Goal: Task Accomplishment & Management: Manage account settings

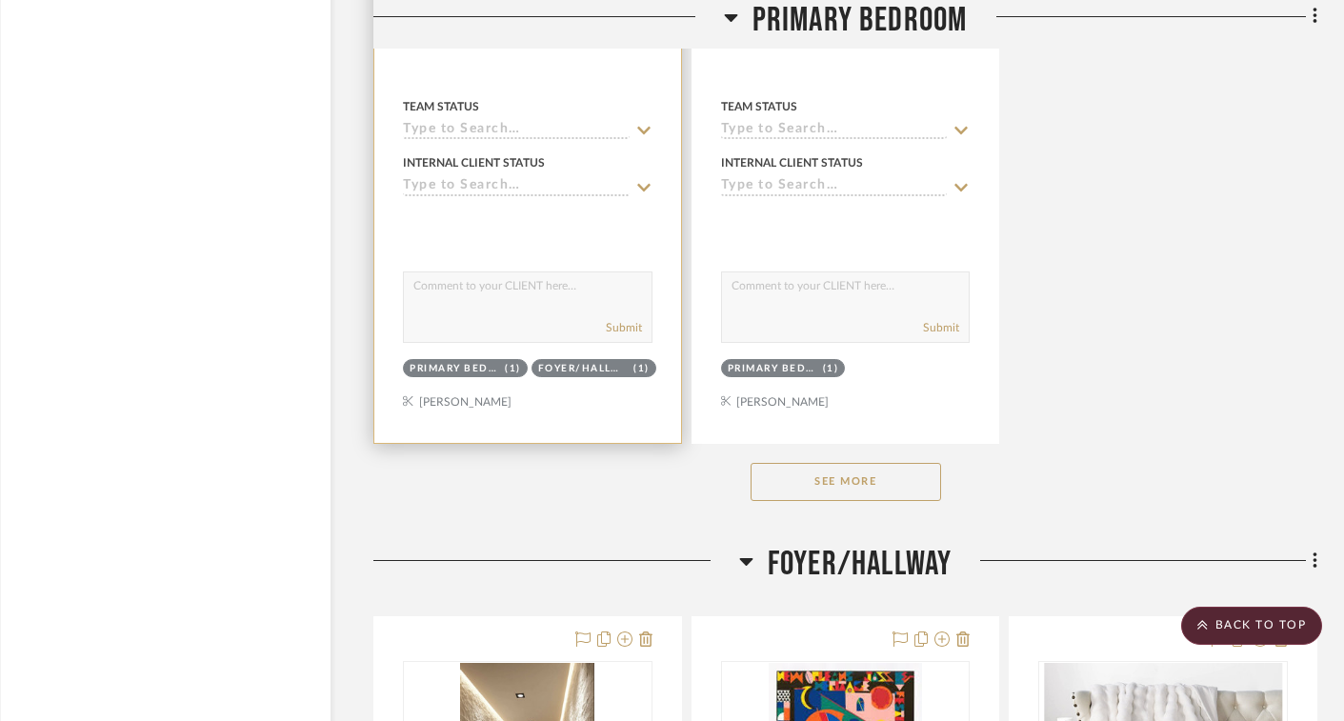
scroll to position [5424, 28]
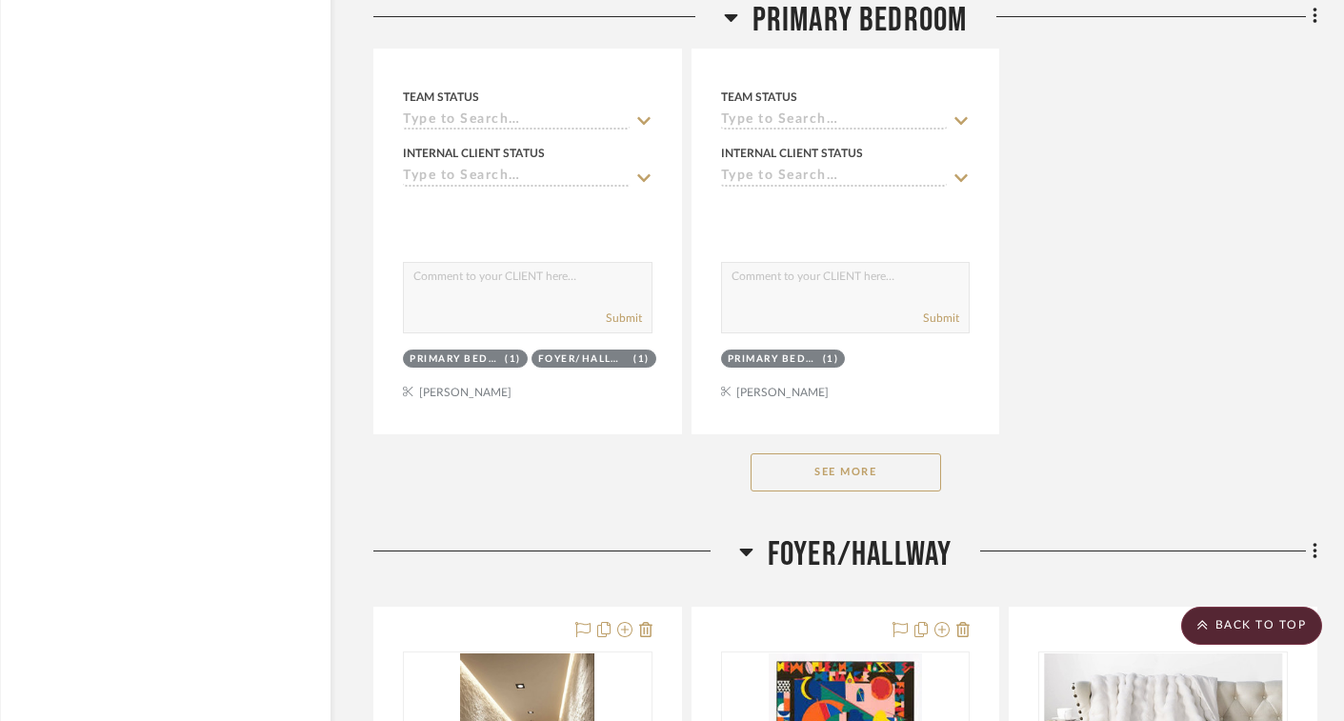
click at [831, 456] on button "See More" at bounding box center [845, 472] width 190 height 38
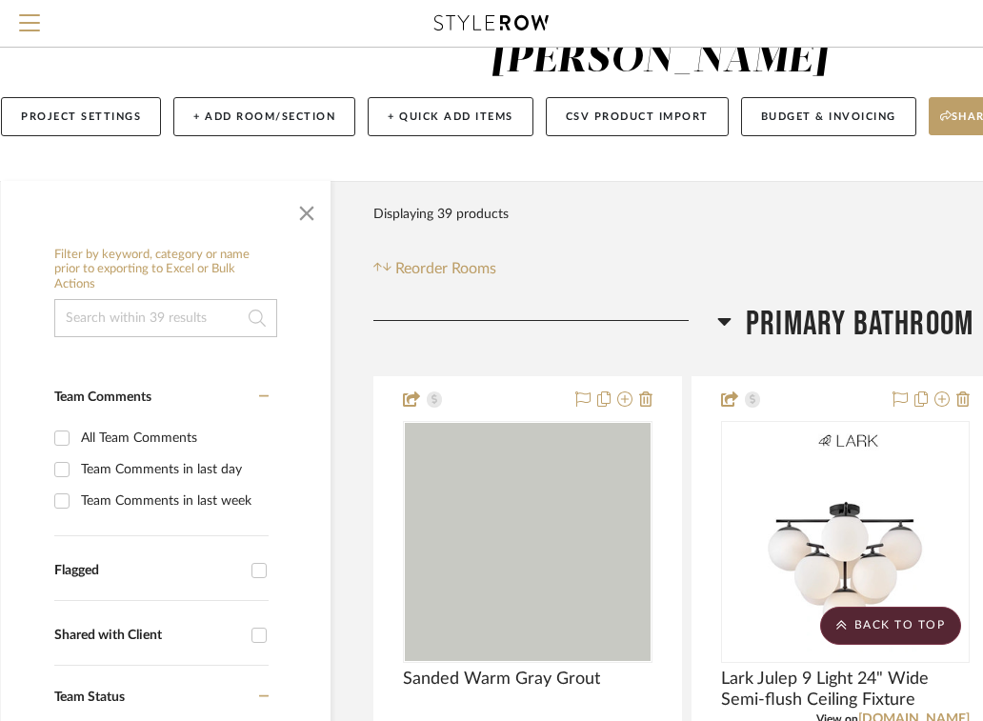
scroll to position [0, 28]
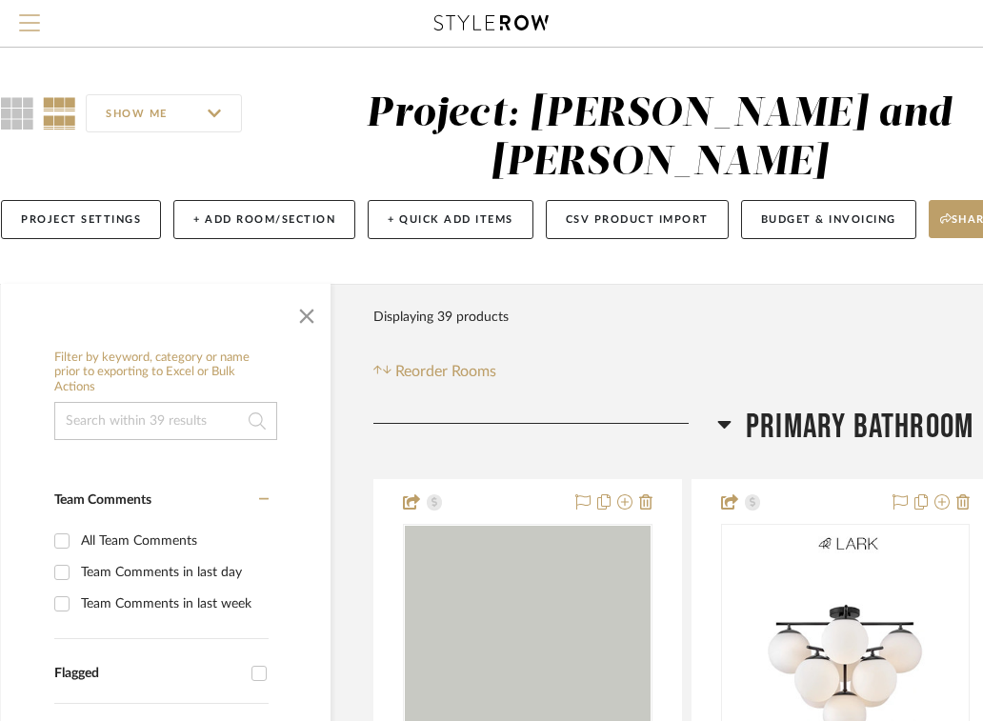
click at [27, 16] on span "Menu" at bounding box center [29, 15] width 21 height 2
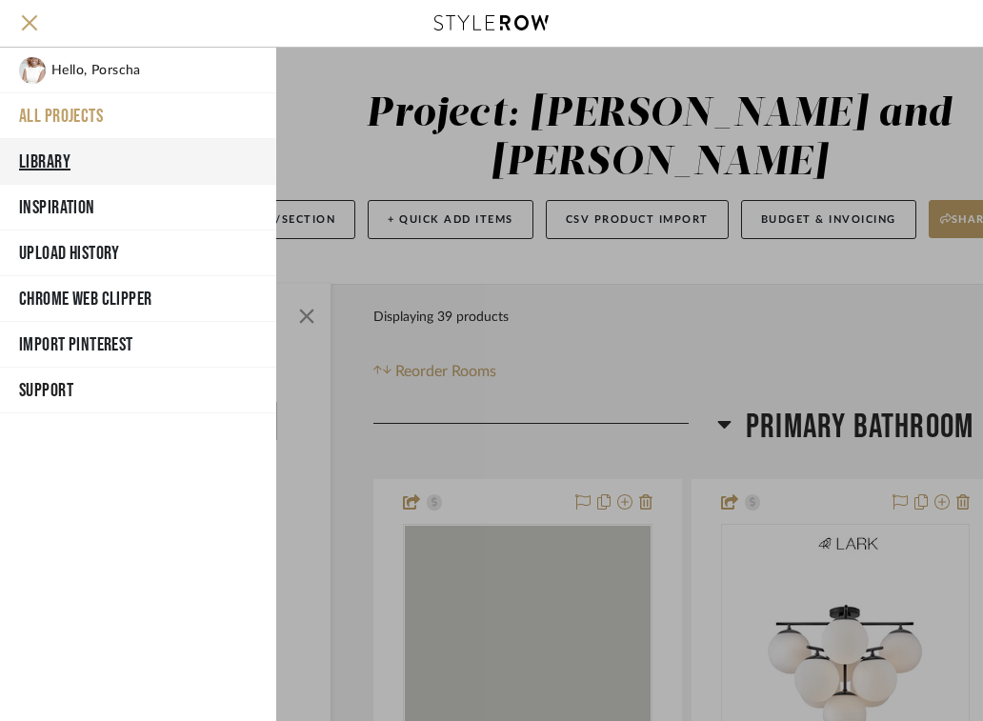
click at [77, 164] on button "Library" at bounding box center [138, 162] width 276 height 46
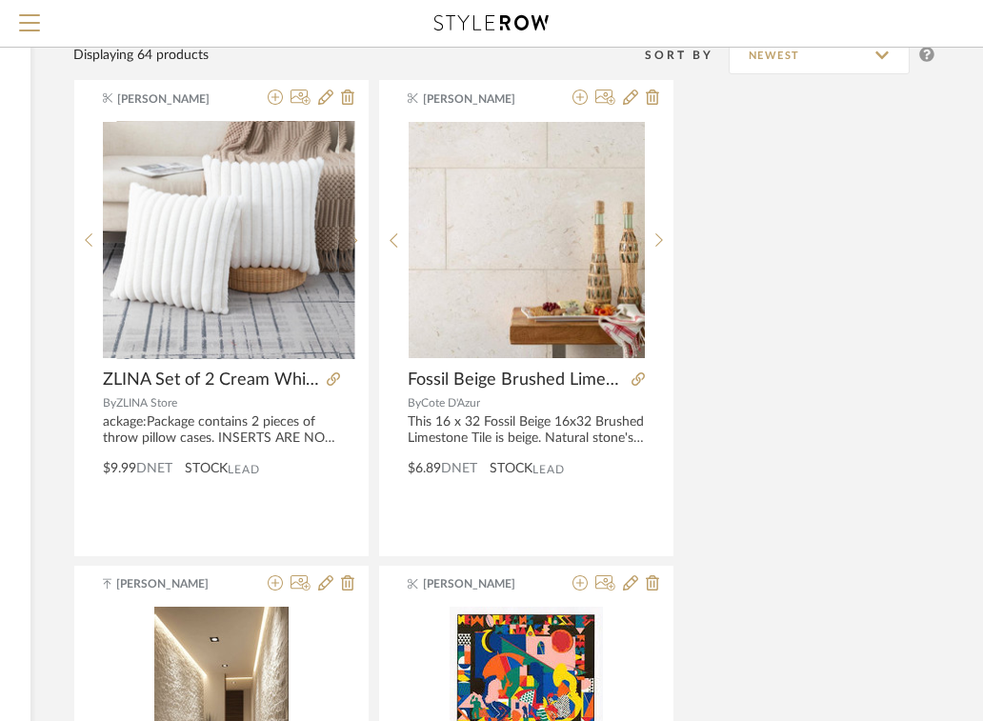
scroll to position [196, 369]
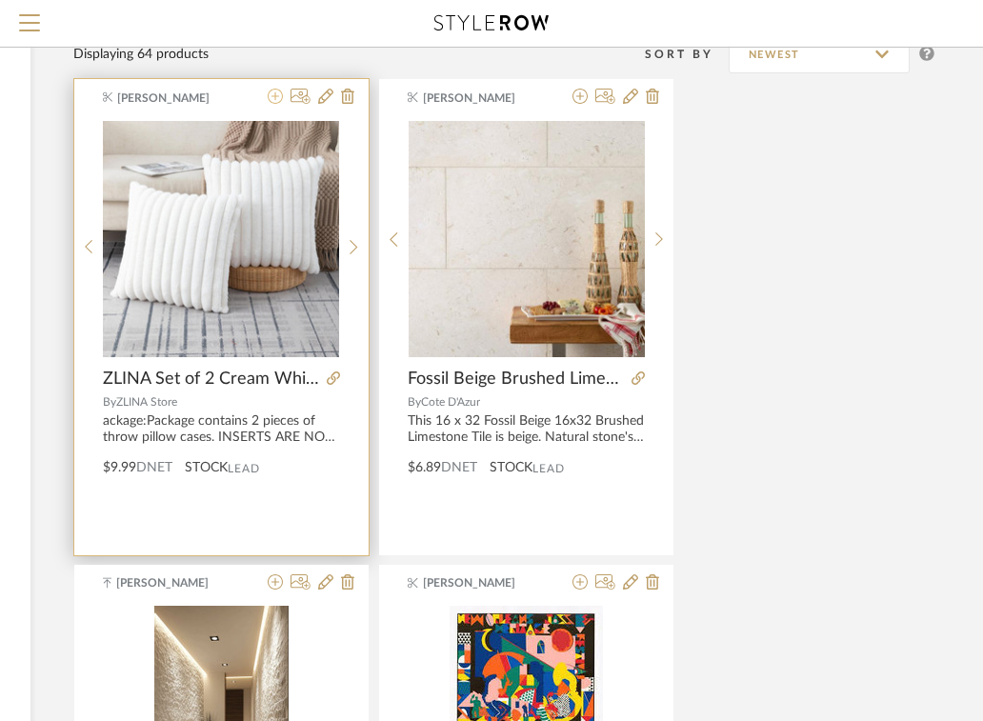
click at [276, 94] on icon at bounding box center [275, 96] width 15 height 15
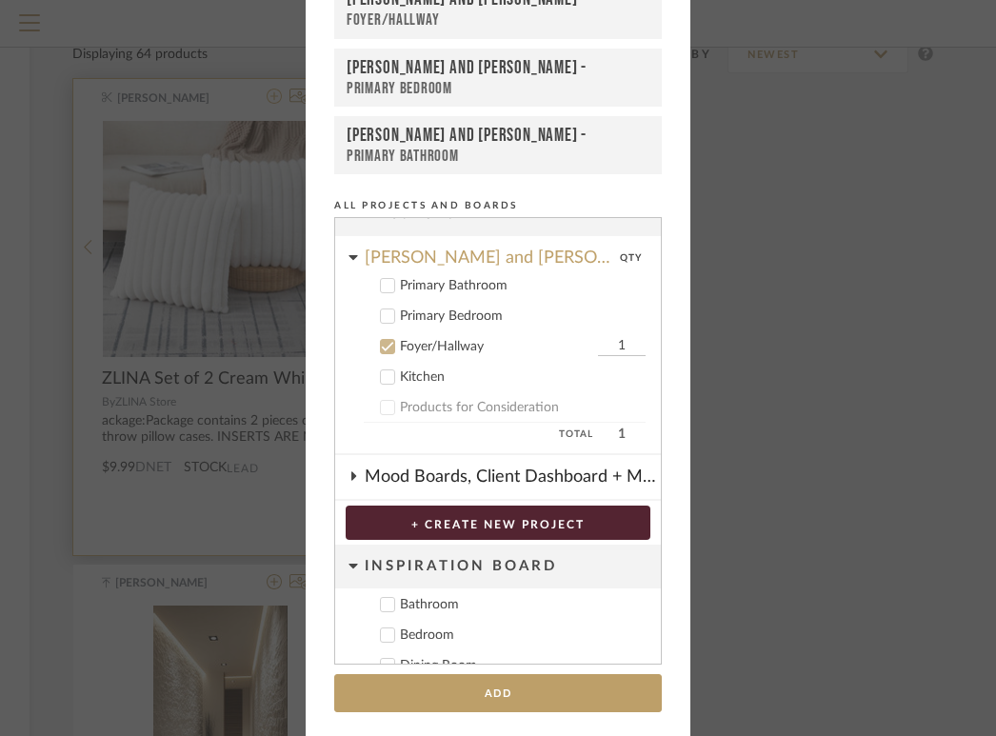
scroll to position [124, 0]
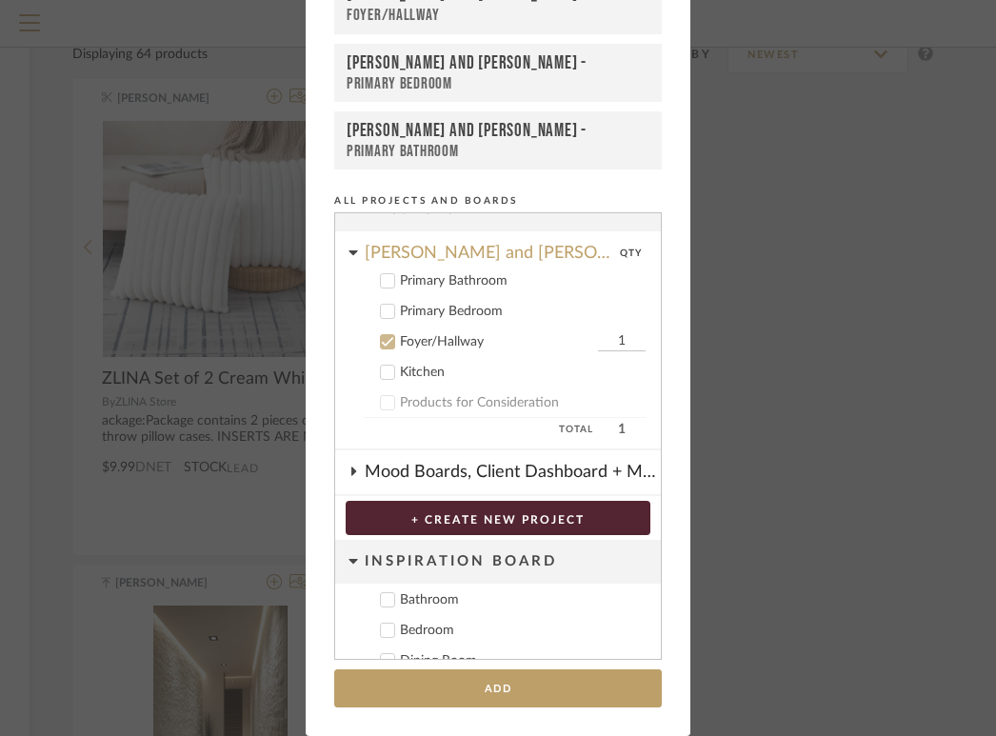
click at [383, 338] on icon at bounding box center [387, 341] width 13 height 13
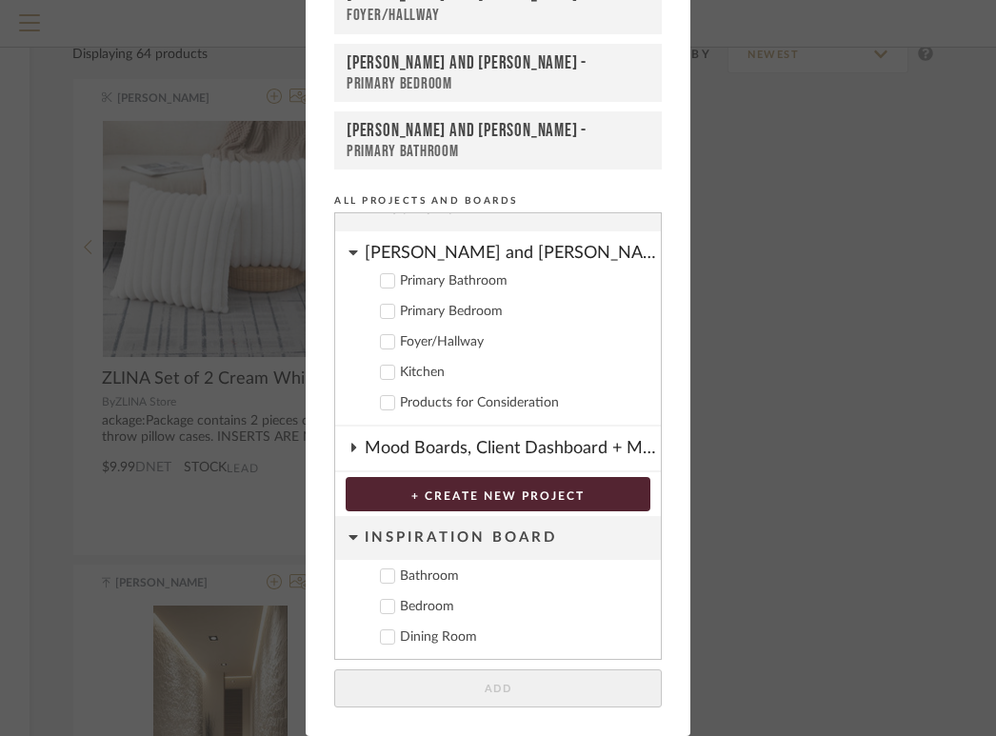
click at [382, 311] on icon at bounding box center [388, 313] width 12 height 10
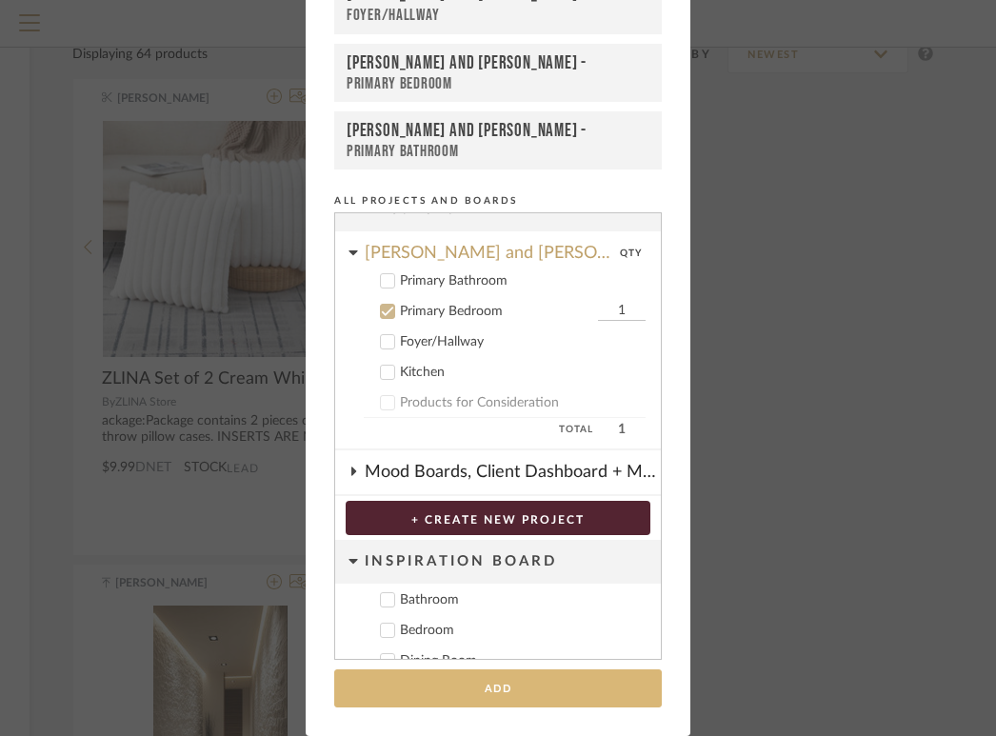
click at [447, 688] on button "Add" at bounding box center [498, 688] width 328 height 39
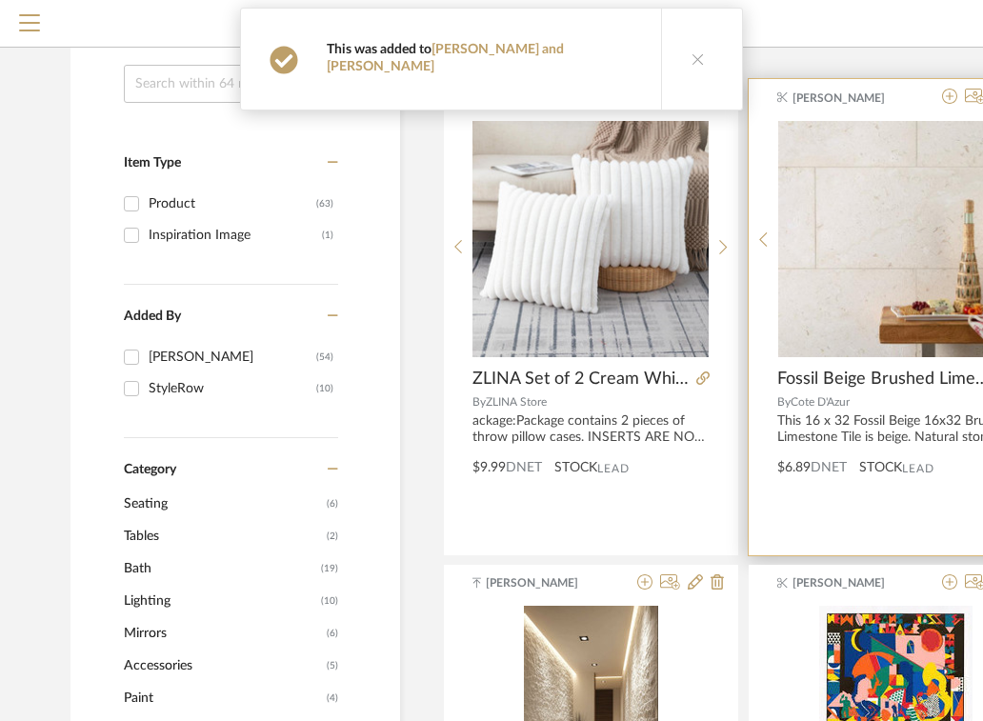
scroll to position [0, 0]
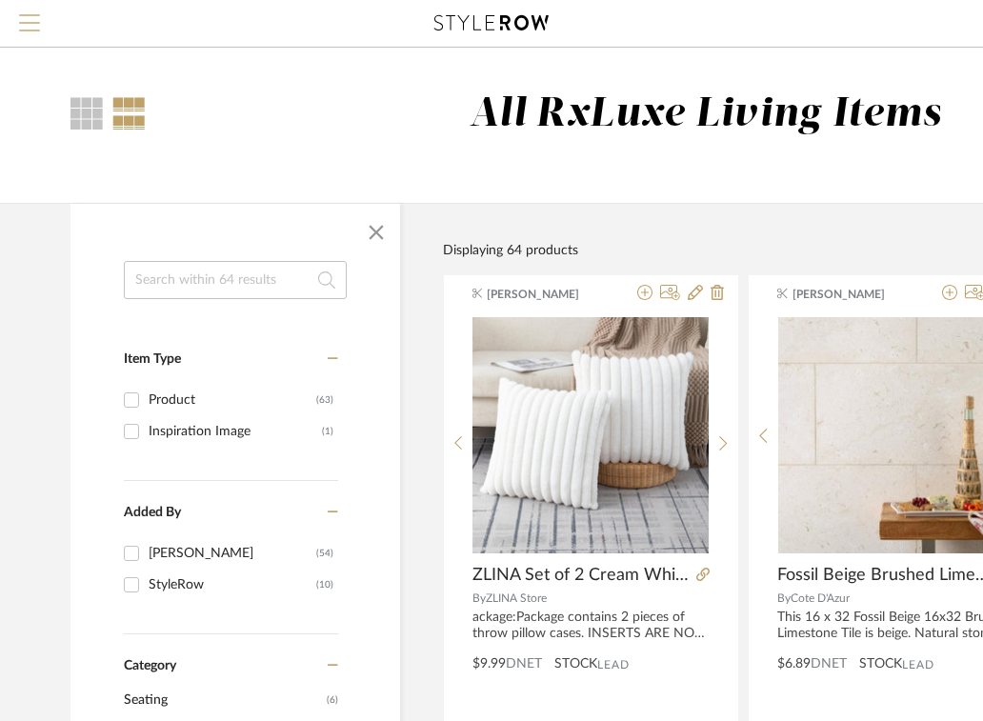
click at [31, 27] on span "Menu" at bounding box center [29, 28] width 21 height 29
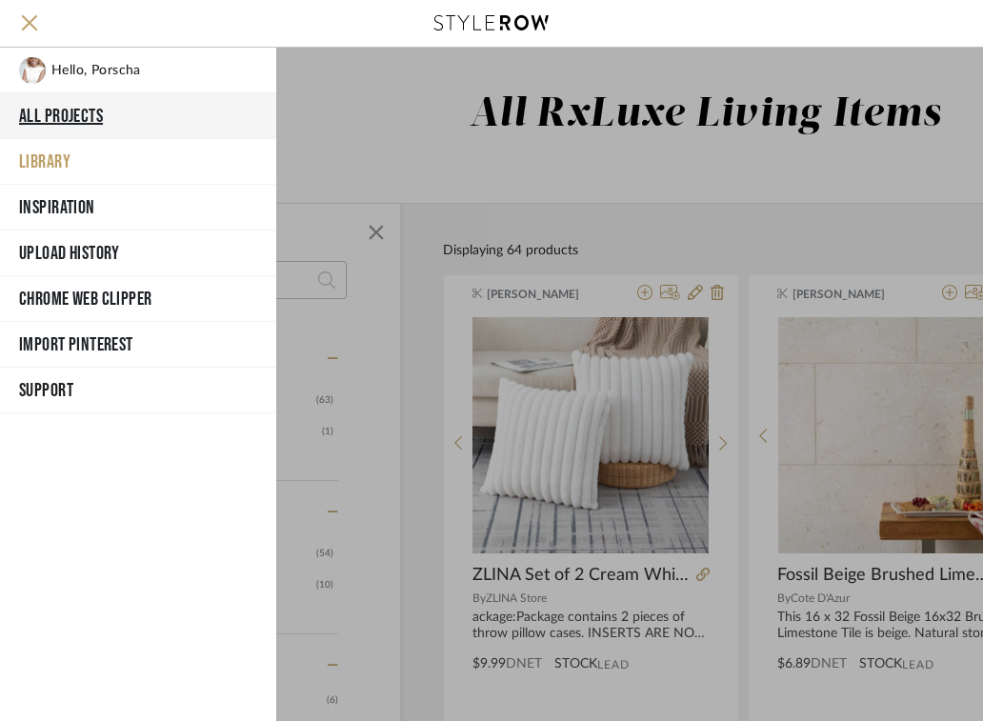
click at [71, 114] on button "All Projects" at bounding box center [138, 116] width 276 height 46
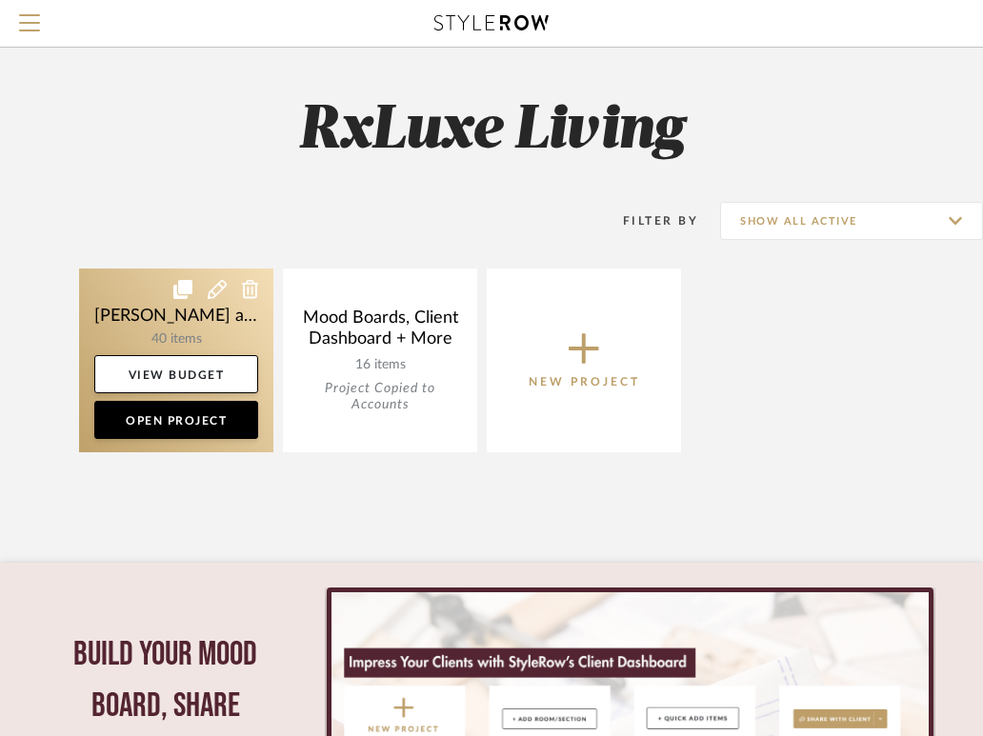
click at [189, 328] on link at bounding box center [176, 361] width 194 height 184
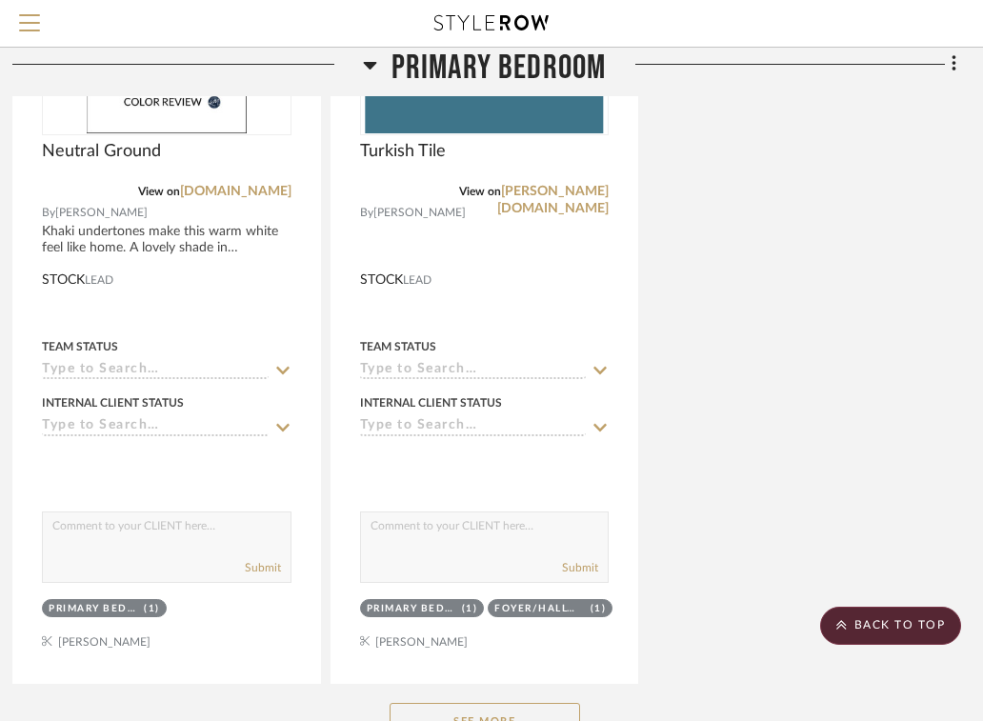
scroll to position [5480, 388]
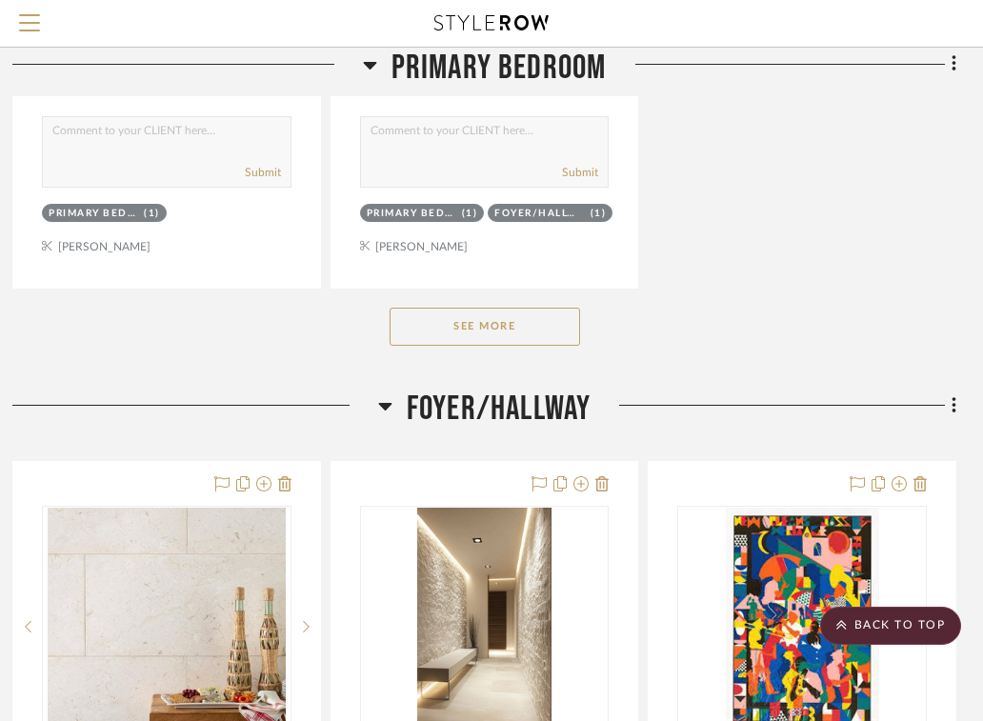
click at [542, 328] on button "See More" at bounding box center [484, 327] width 190 height 38
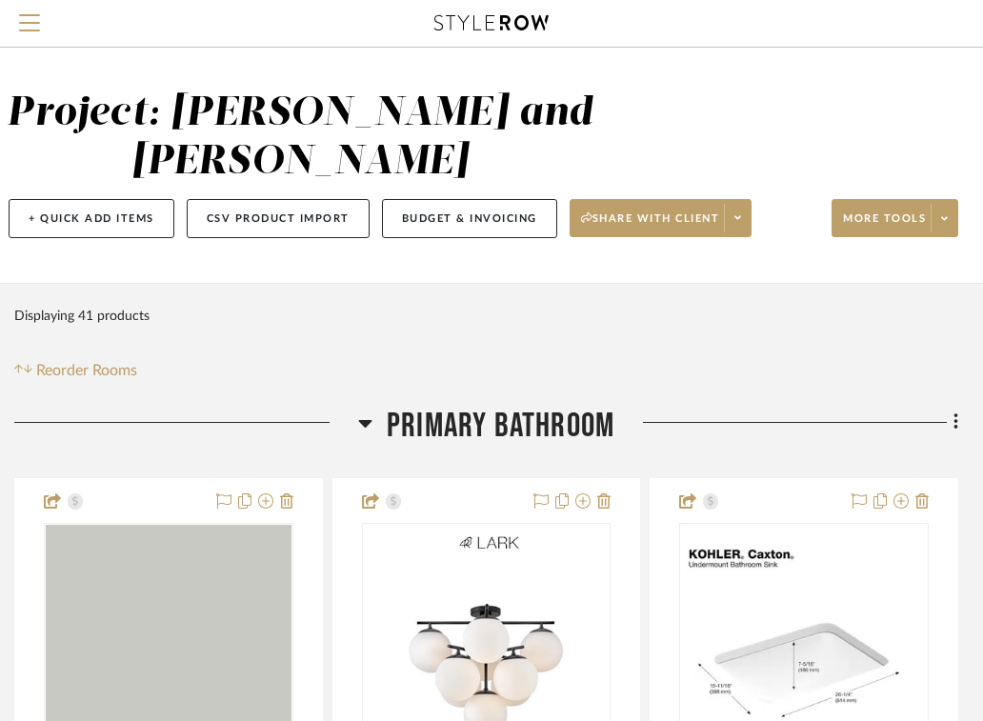
scroll to position [0, 387]
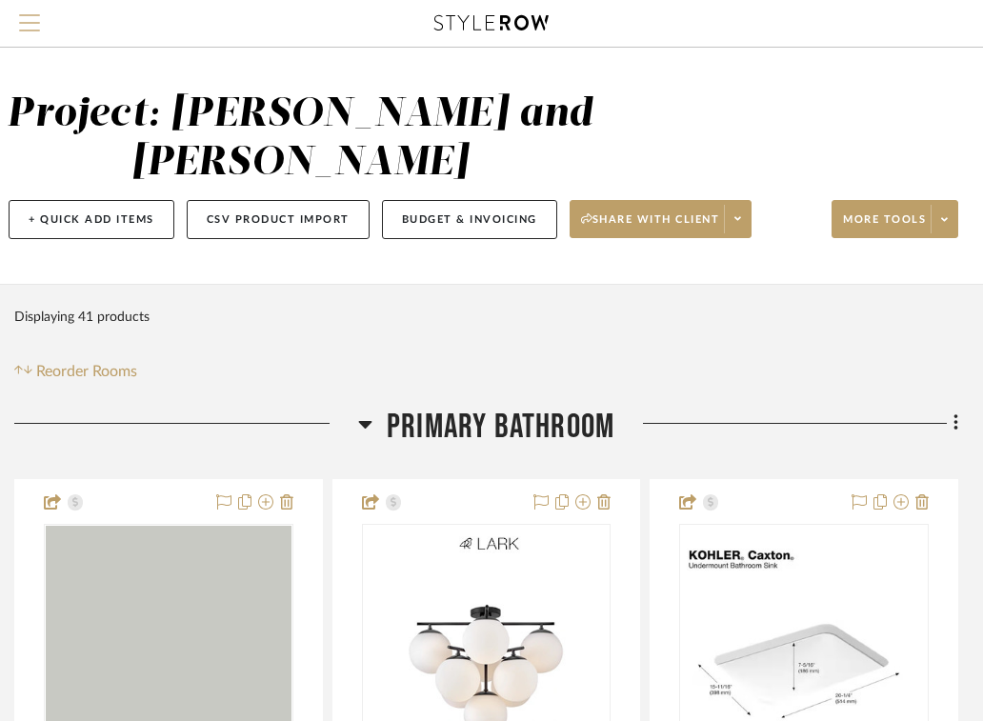
click at [29, 16] on span "Menu" at bounding box center [29, 28] width 21 height 29
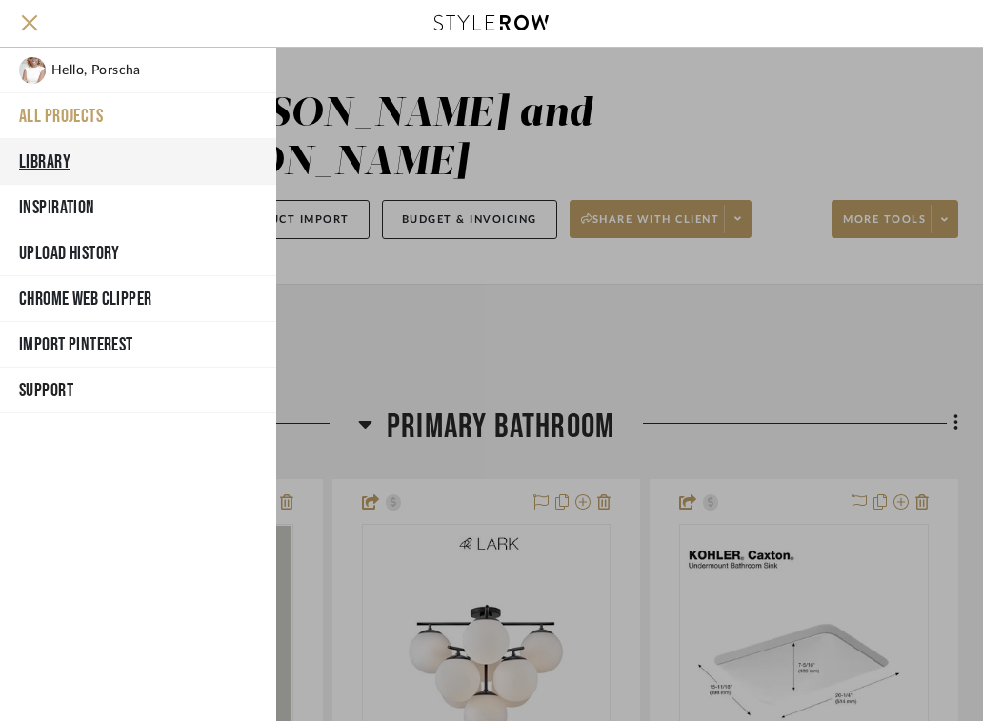
click at [70, 158] on button "Library" at bounding box center [138, 162] width 276 height 46
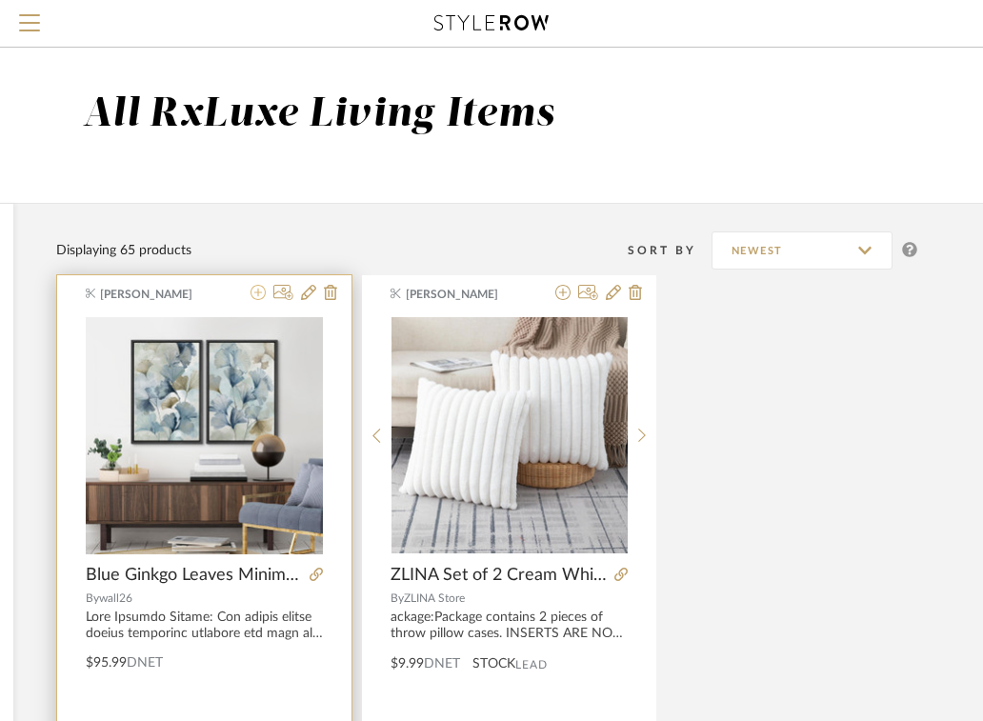
click at [258, 291] on icon at bounding box center [257, 292] width 15 height 15
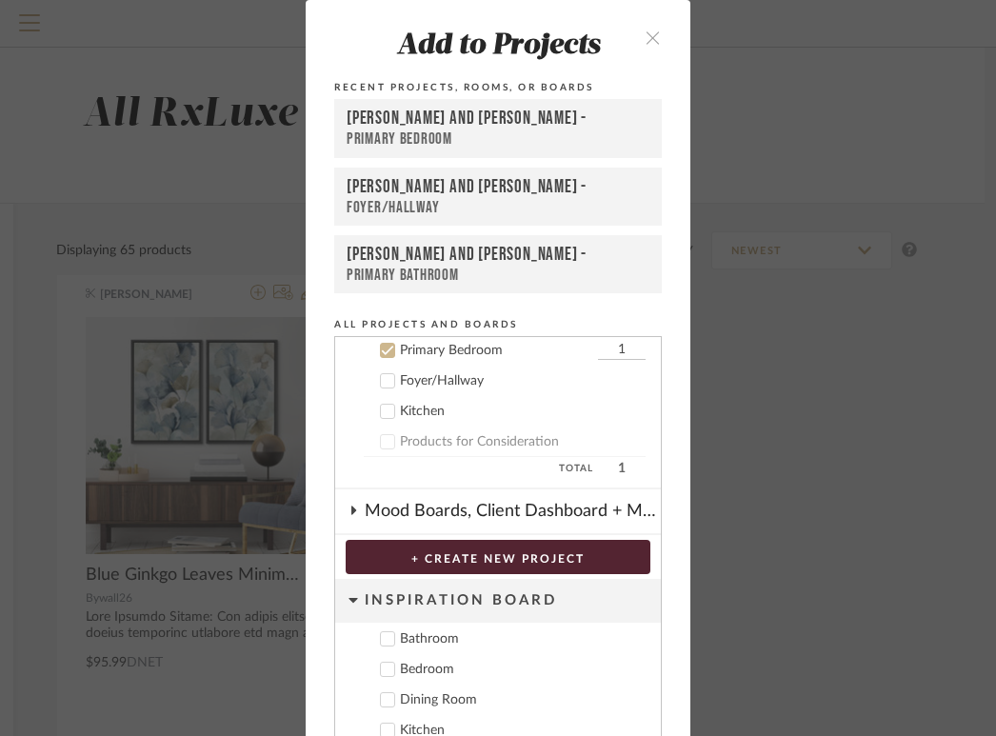
scroll to position [124, 0]
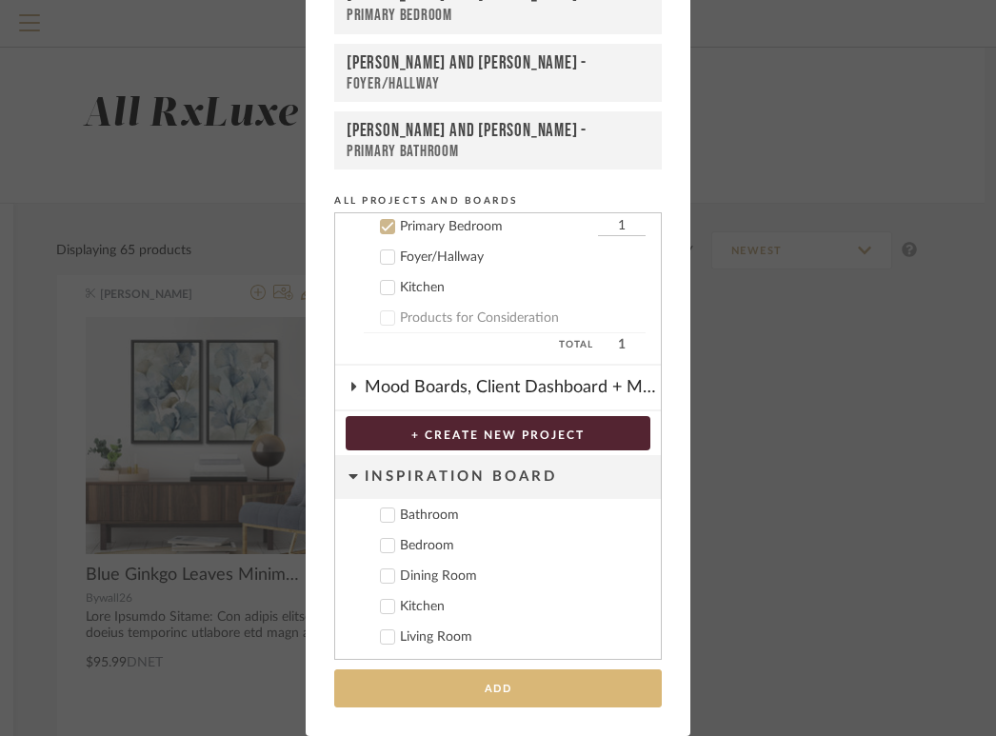
click at [443, 687] on button "Add" at bounding box center [498, 688] width 328 height 39
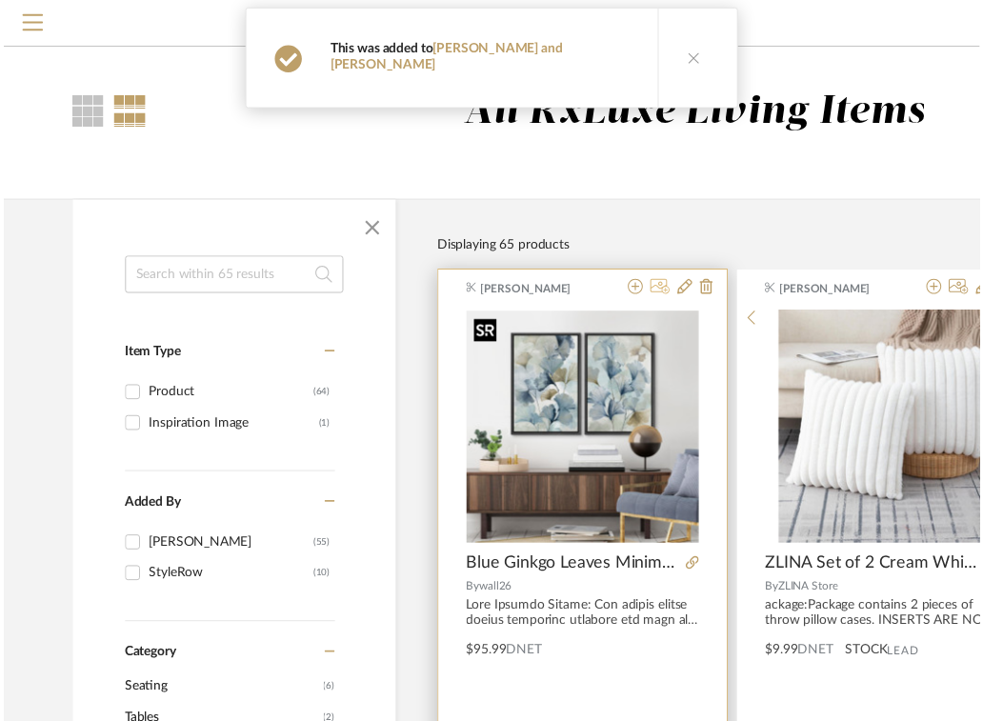
scroll to position [0, 387]
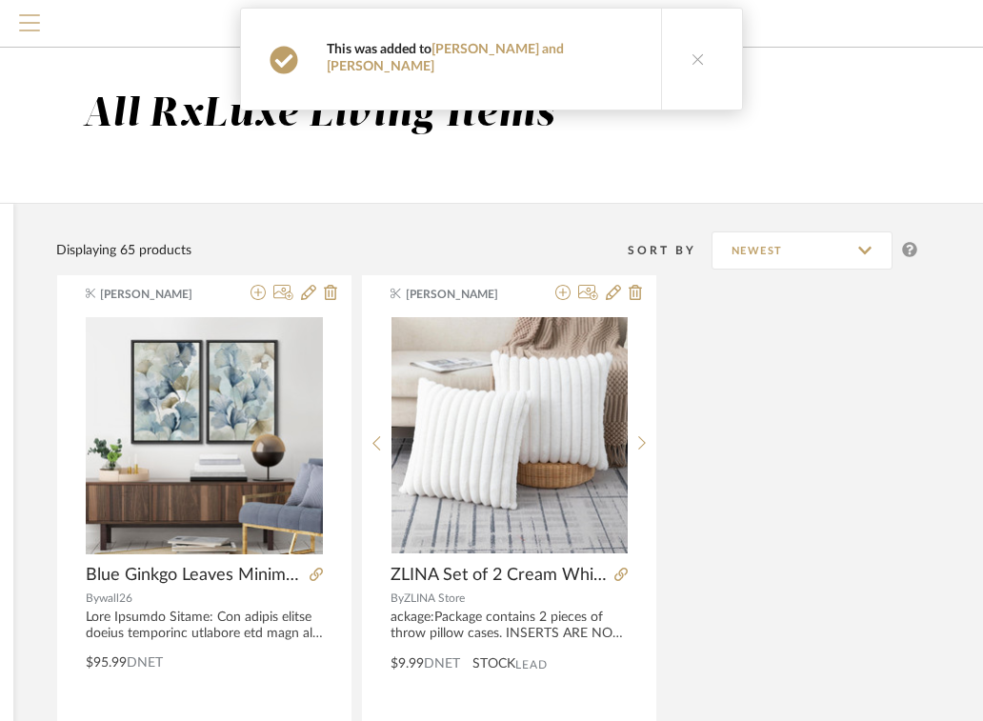
click at [38, 25] on span "Menu" at bounding box center [29, 28] width 21 height 29
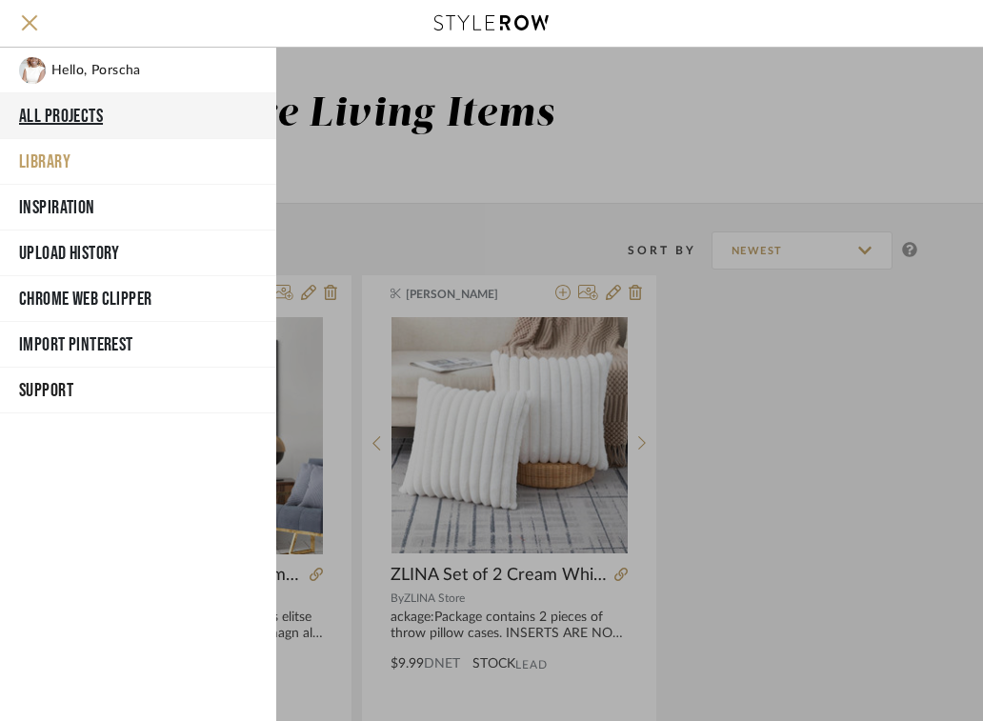
click at [70, 116] on button "All Projects" at bounding box center [138, 116] width 276 height 46
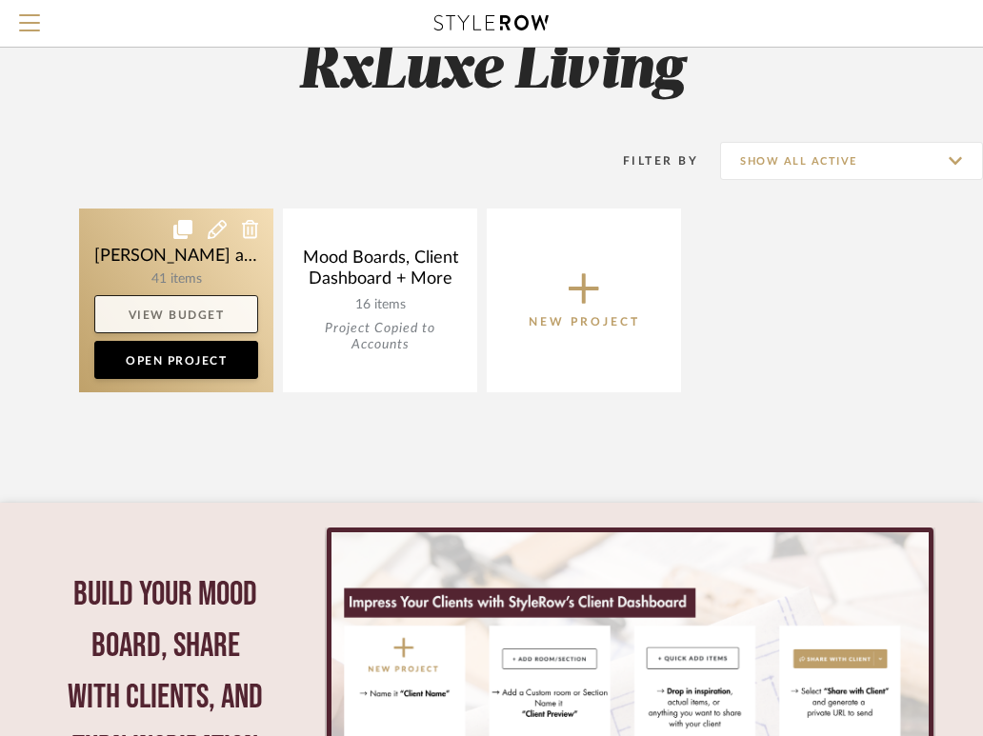
scroll to position [58, 0]
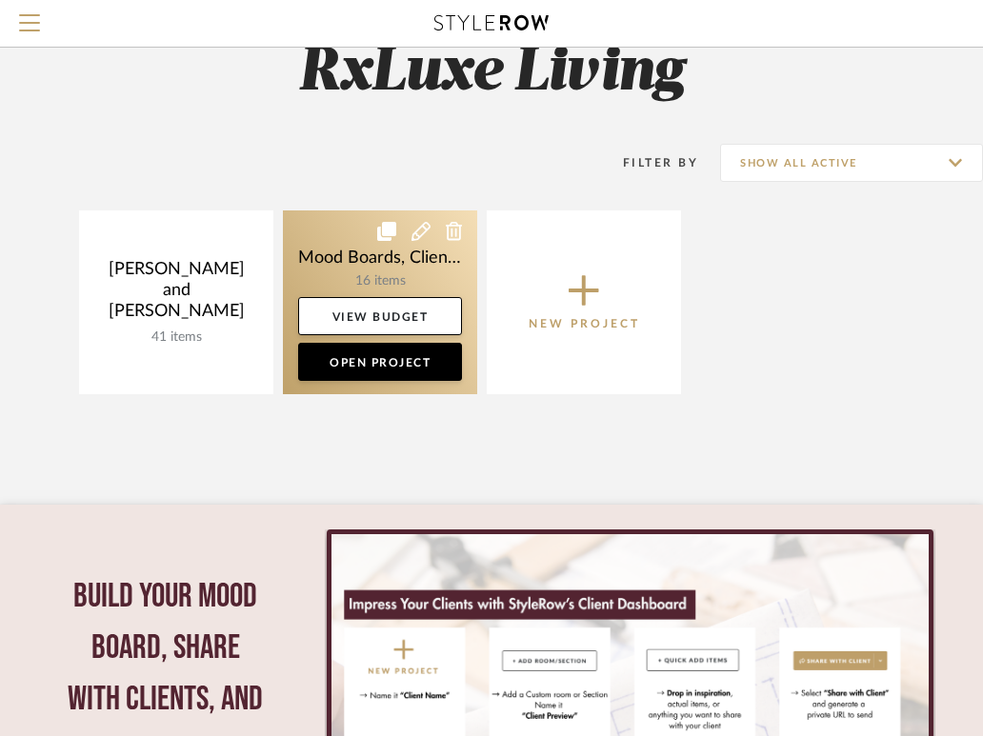
click at [359, 264] on link at bounding box center [380, 302] width 194 height 184
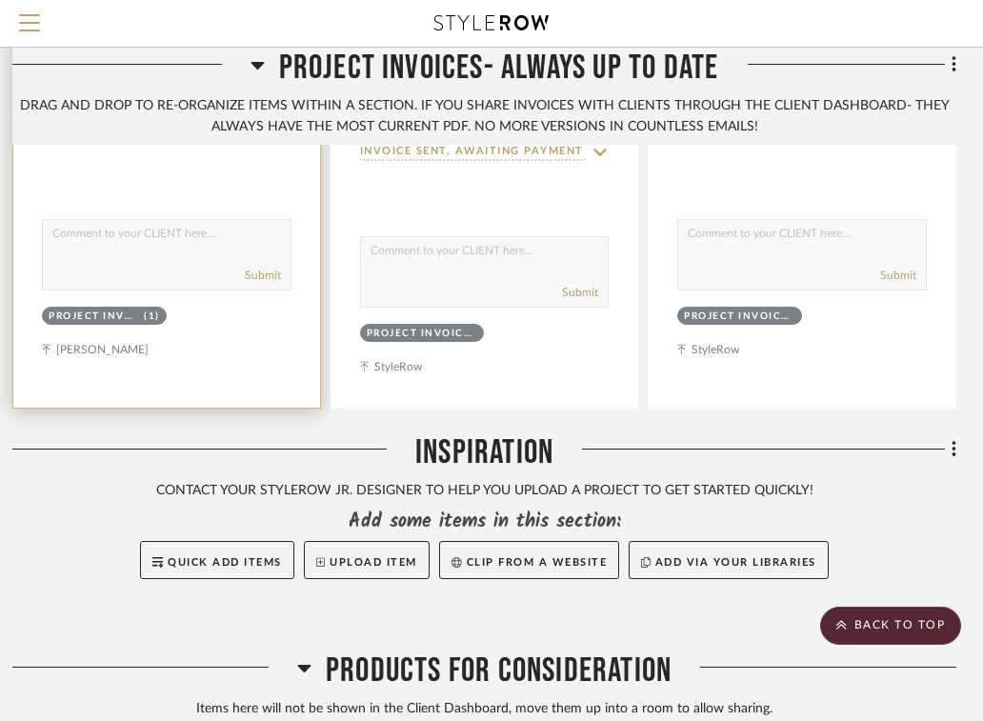
scroll to position [5623, 388]
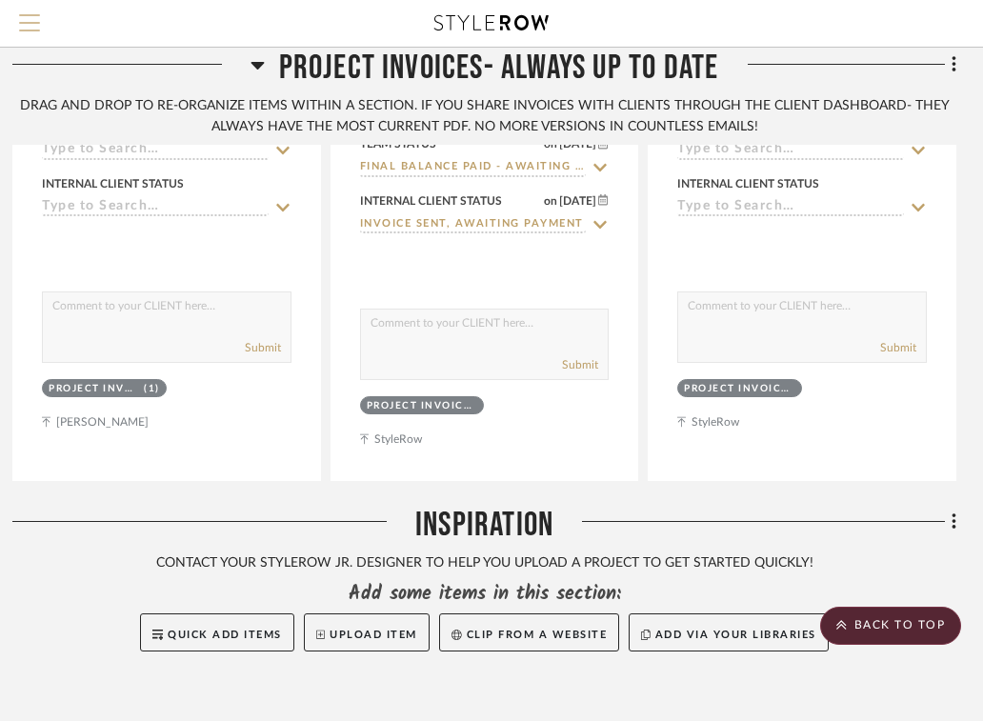
click at [23, 25] on span "Menu" at bounding box center [29, 28] width 21 height 29
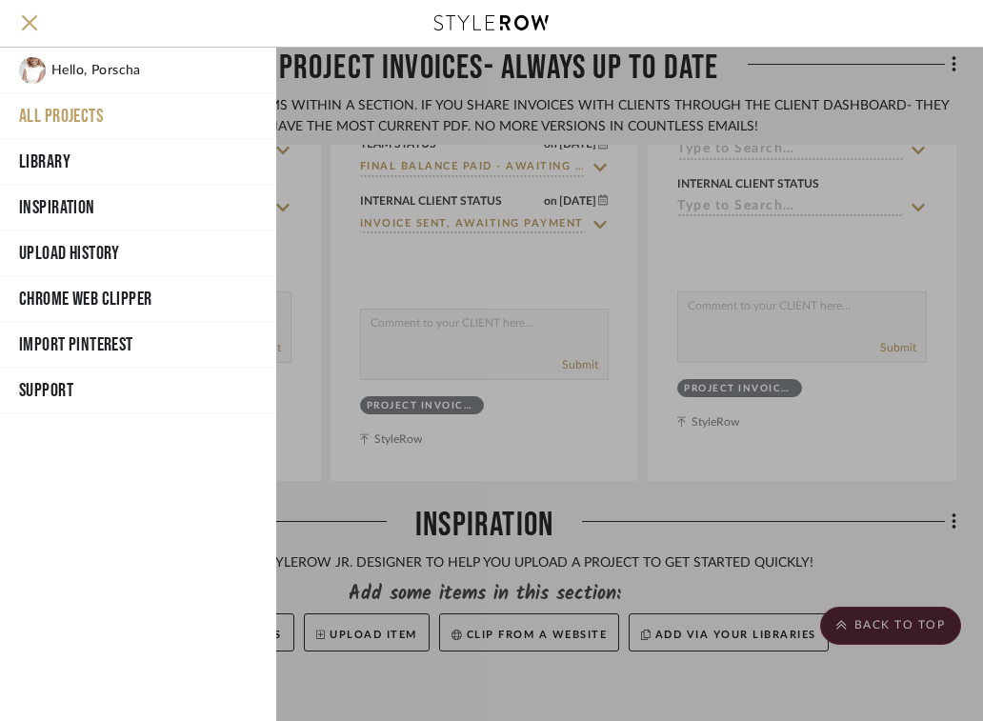
click at [75, 117] on button "All Projects" at bounding box center [138, 116] width 276 height 46
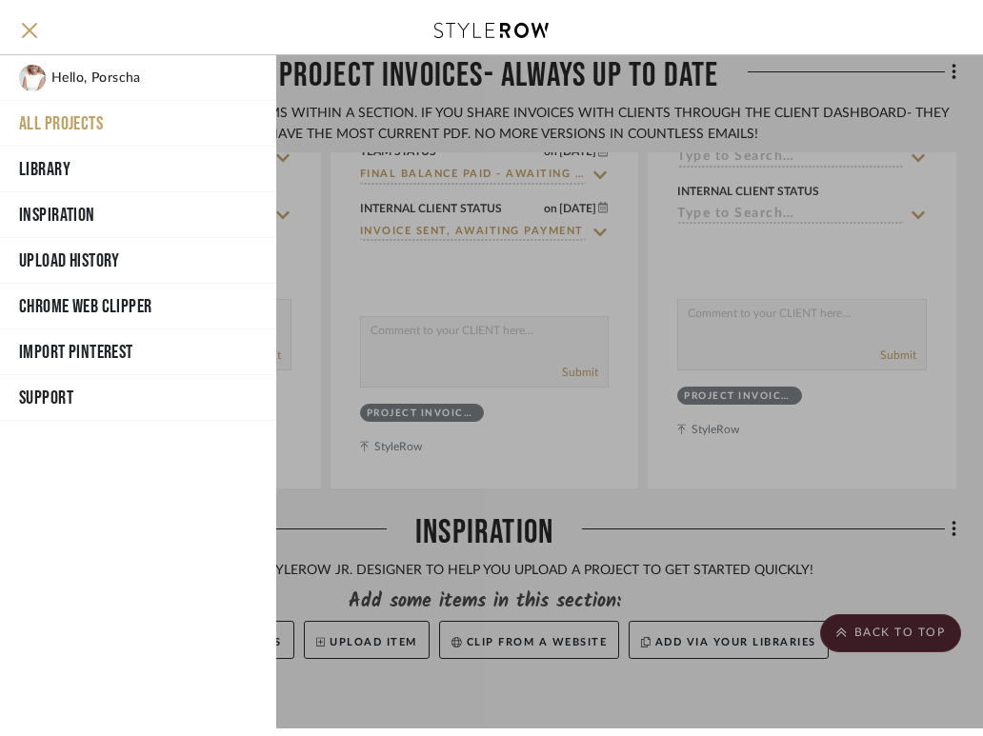
scroll to position [17, 0]
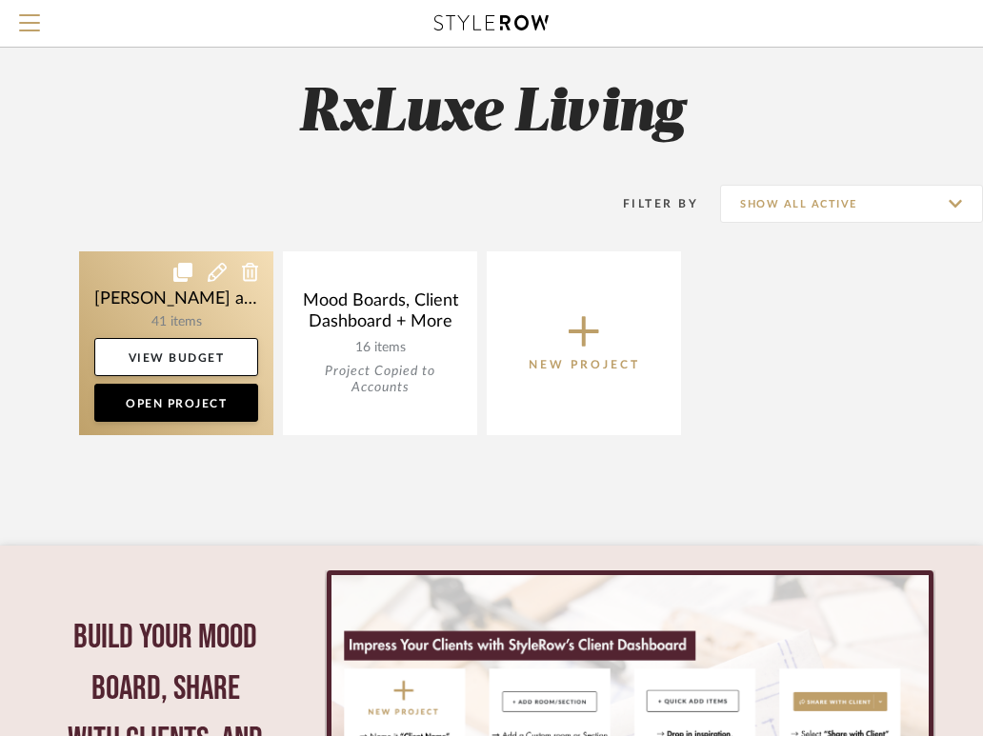
click at [194, 307] on link at bounding box center [176, 343] width 194 height 184
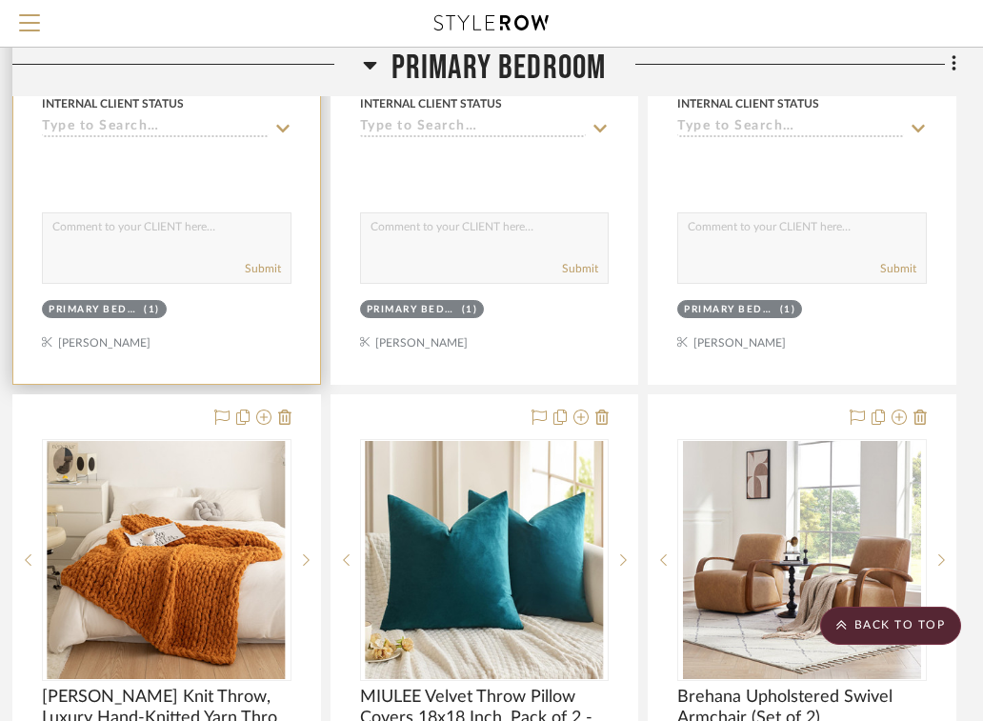
scroll to position [3692, 388]
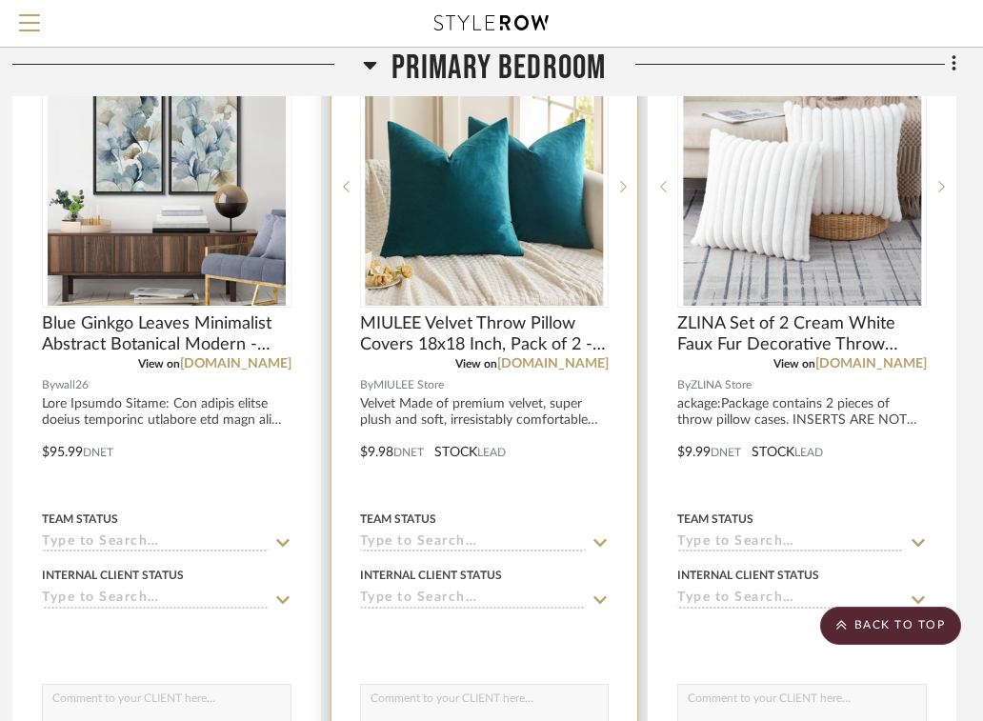
drag, startPoint x: 431, startPoint y: 422, endPoint x: 440, endPoint y: 121, distance: 301.0
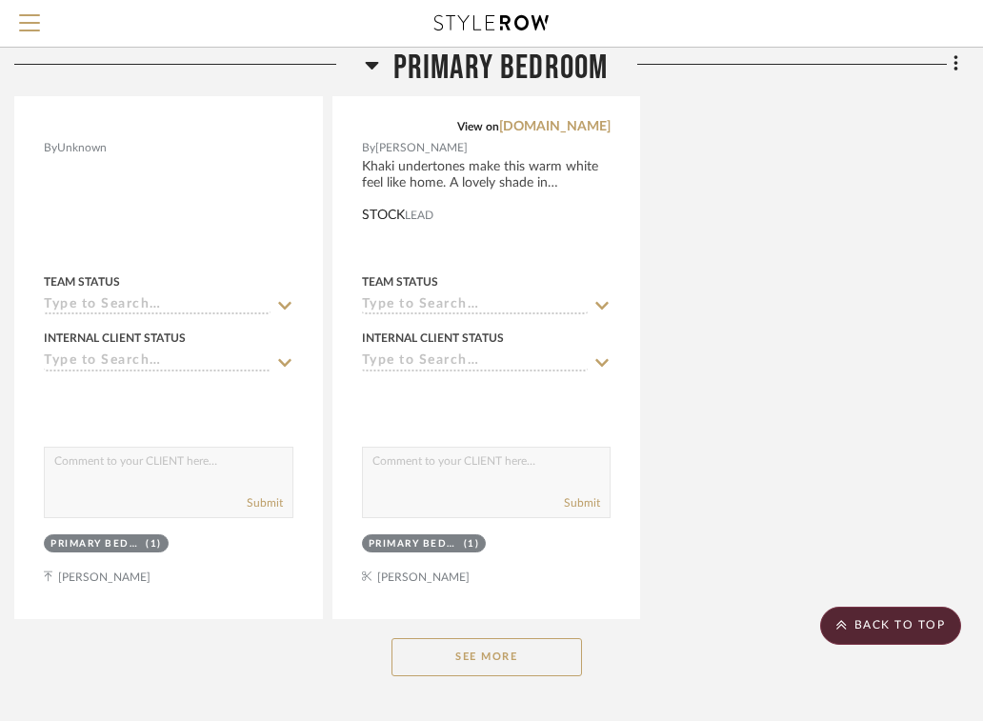
scroll to position [5304, 387]
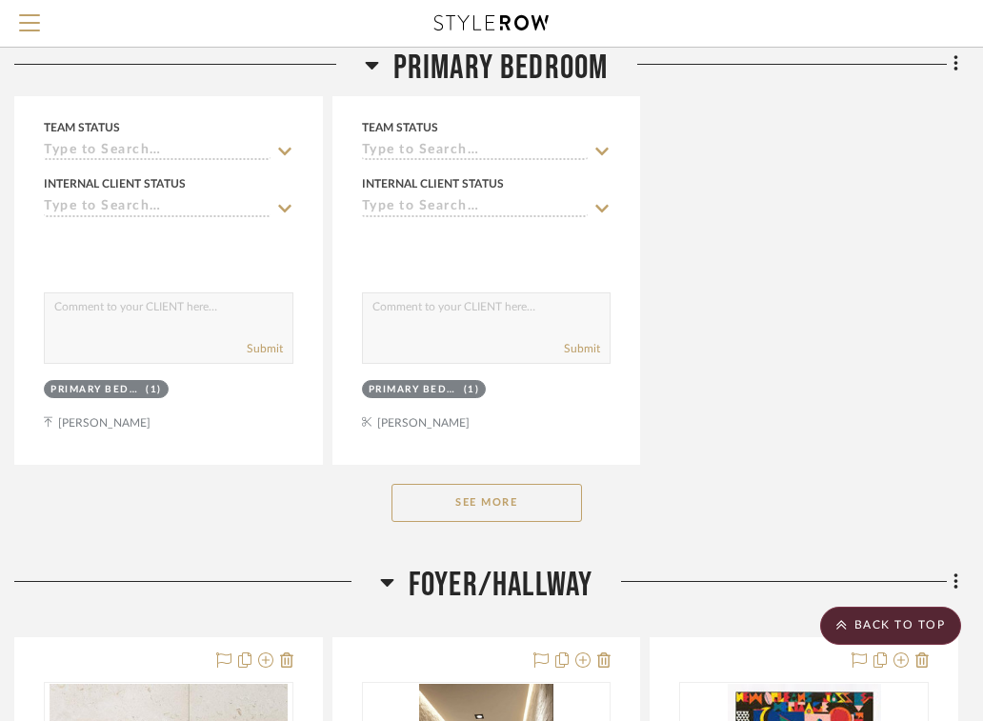
click at [479, 498] on button "See More" at bounding box center [486, 503] width 190 height 38
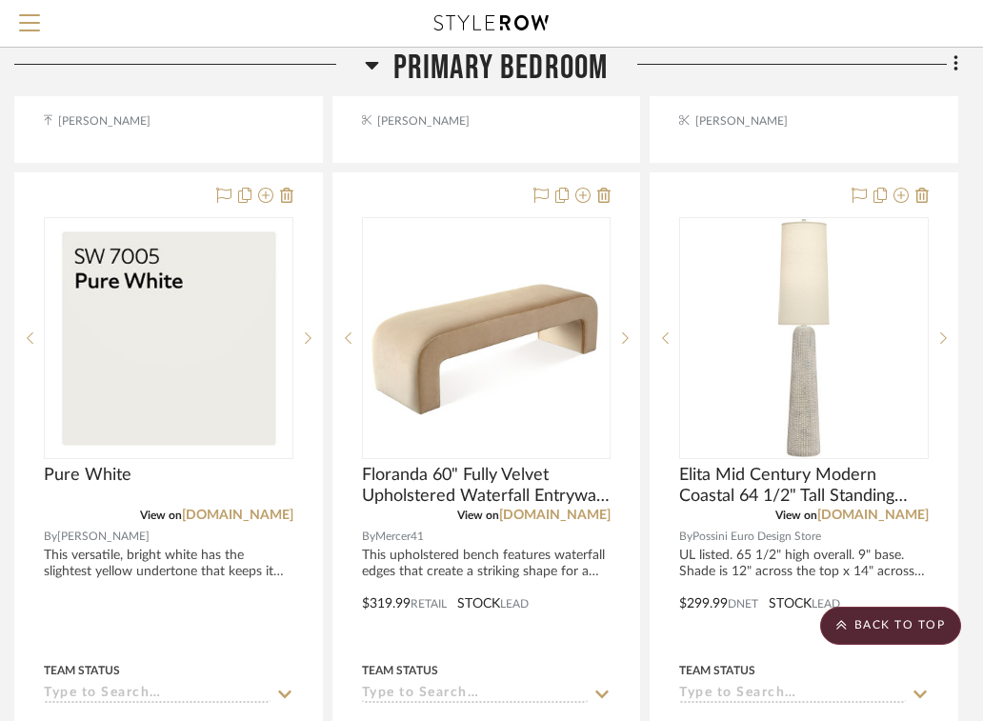
scroll to position [5612, 387]
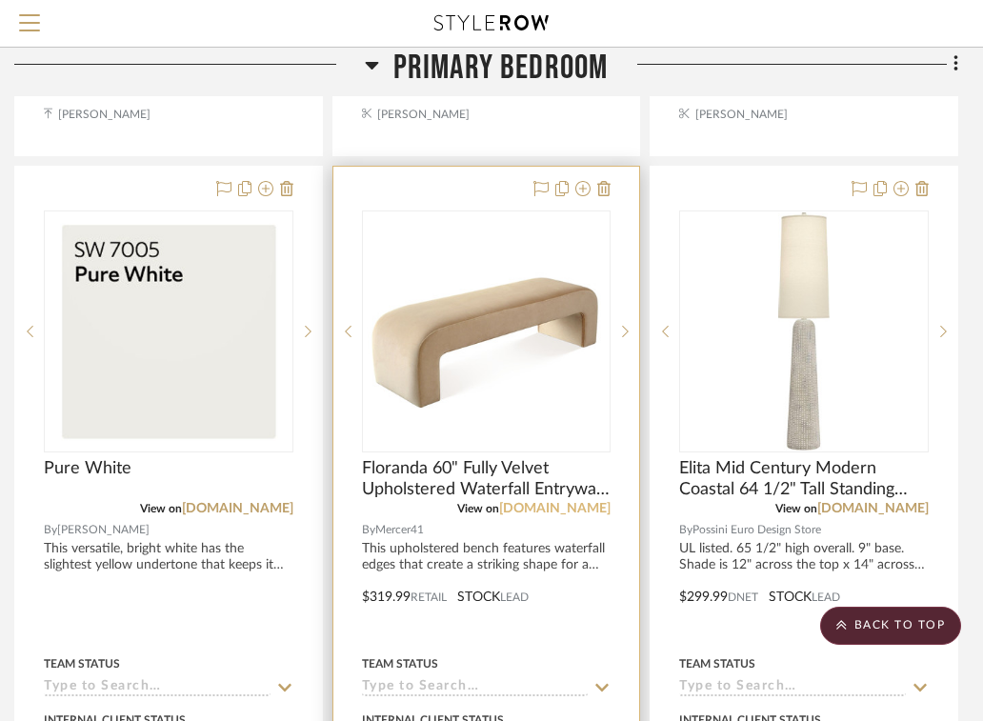
click at [552, 502] on link "[DOMAIN_NAME]" at bounding box center [554, 508] width 111 height 13
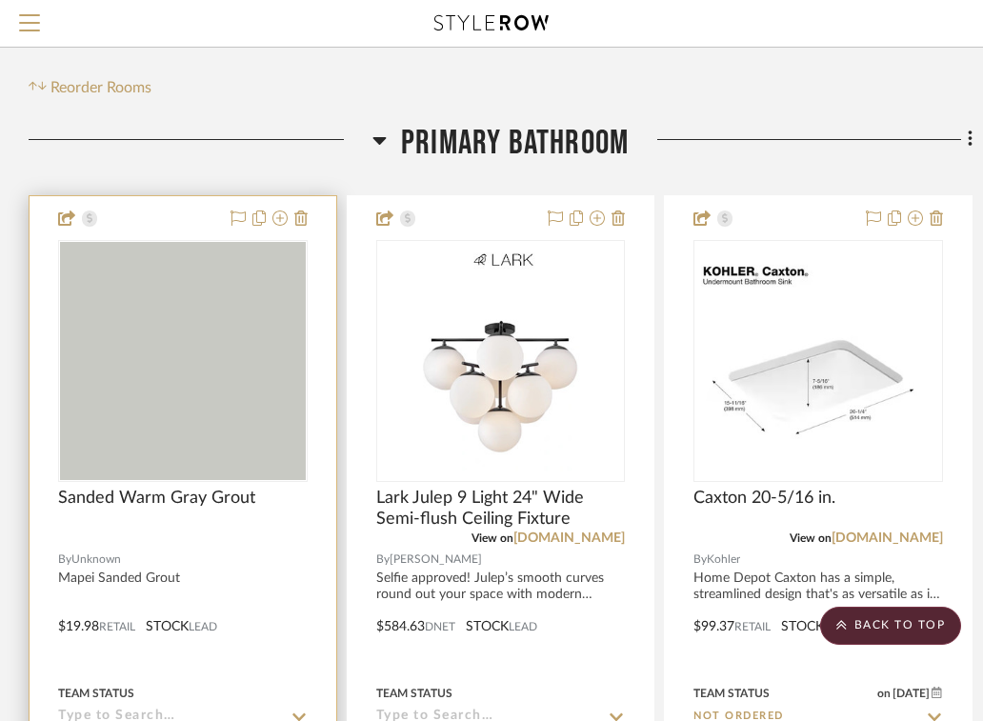
scroll to position [0, 372]
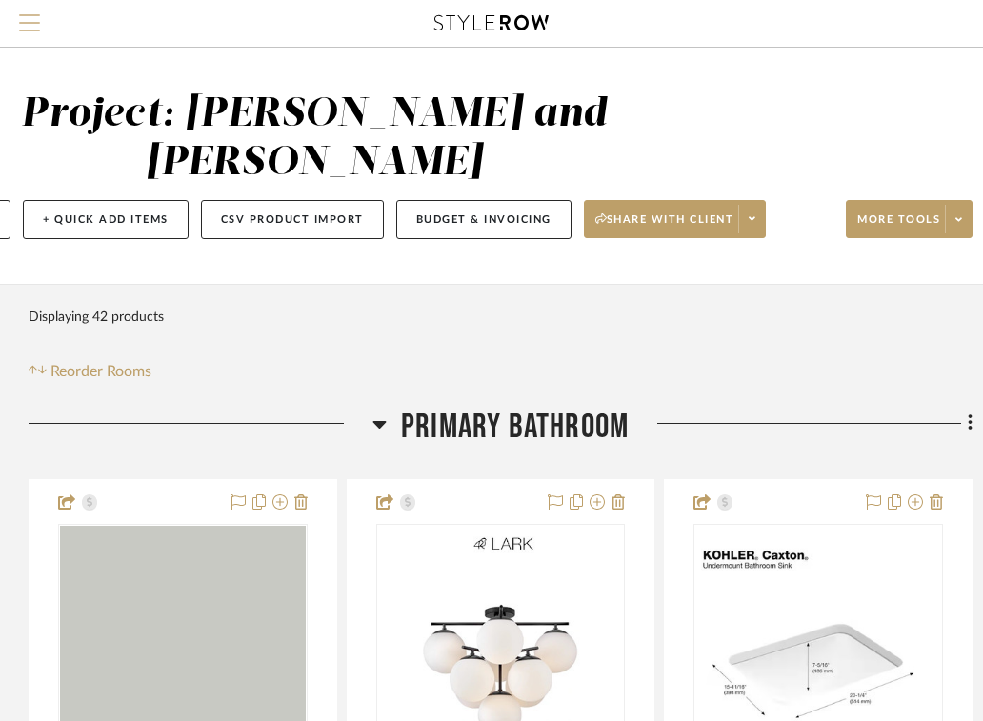
click at [25, 44] on button "Menu" at bounding box center [29, 23] width 59 height 47
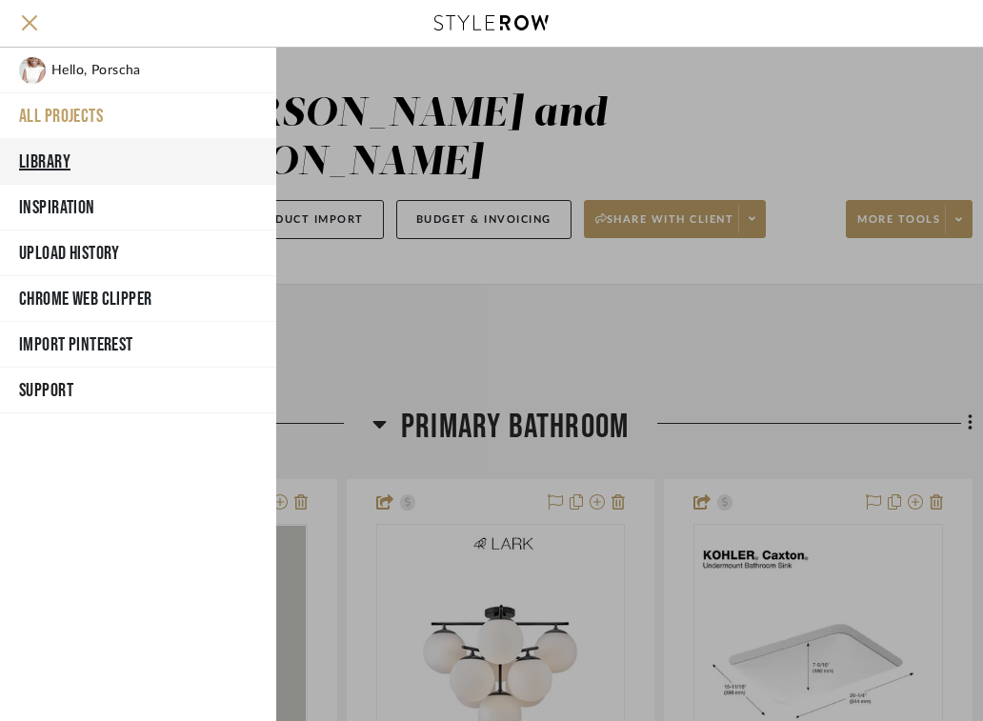
click at [55, 157] on button "Library" at bounding box center [138, 162] width 276 height 46
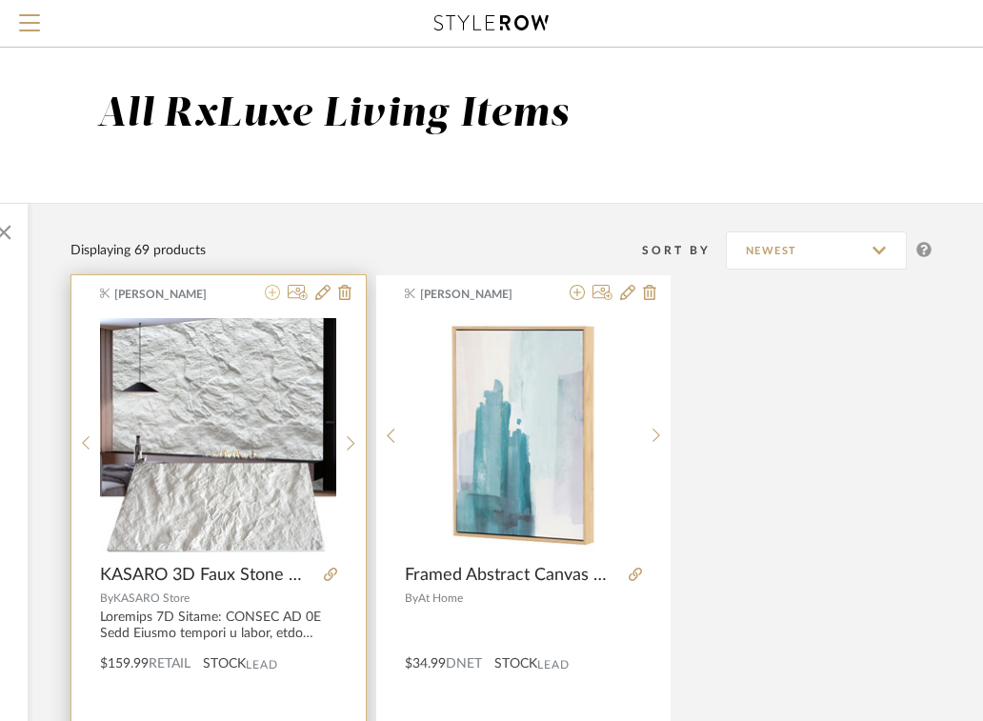
click at [266, 287] on icon at bounding box center [272, 292] width 15 height 15
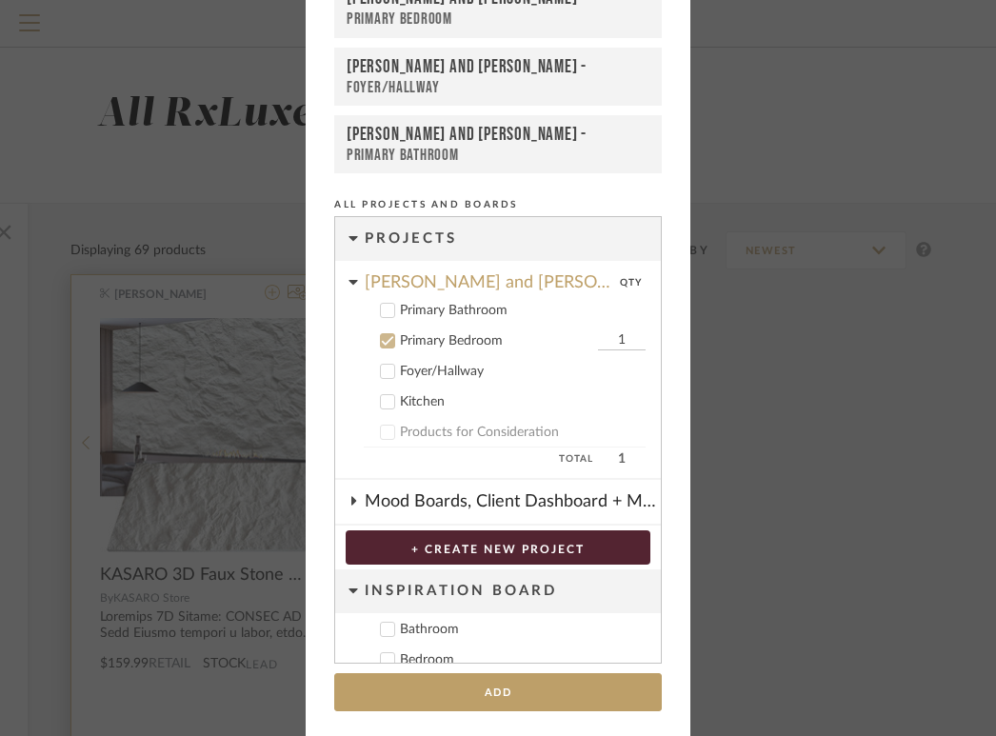
scroll to position [124, 0]
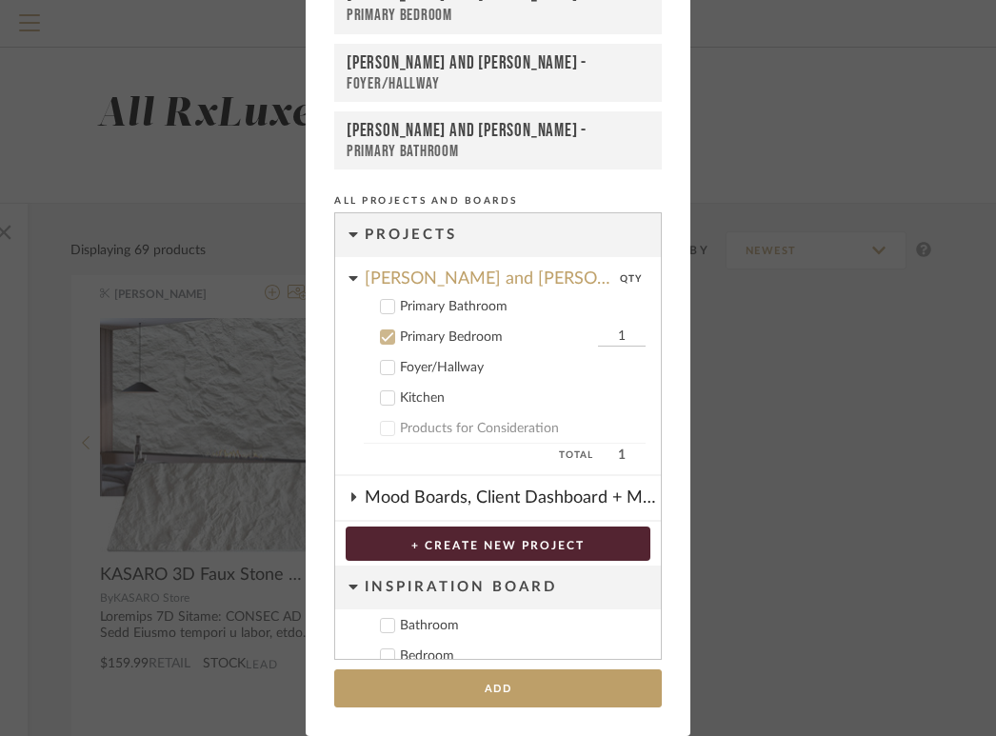
click at [388, 336] on div at bounding box center [387, 336] width 15 height 15
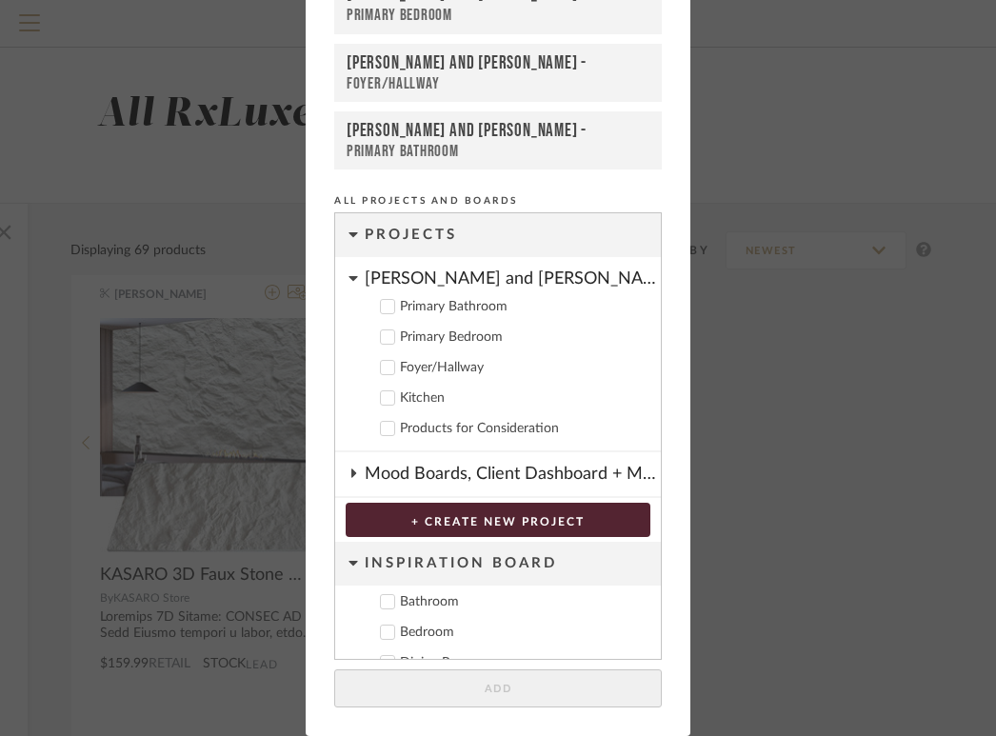
click at [383, 363] on icon at bounding box center [387, 367] width 13 height 13
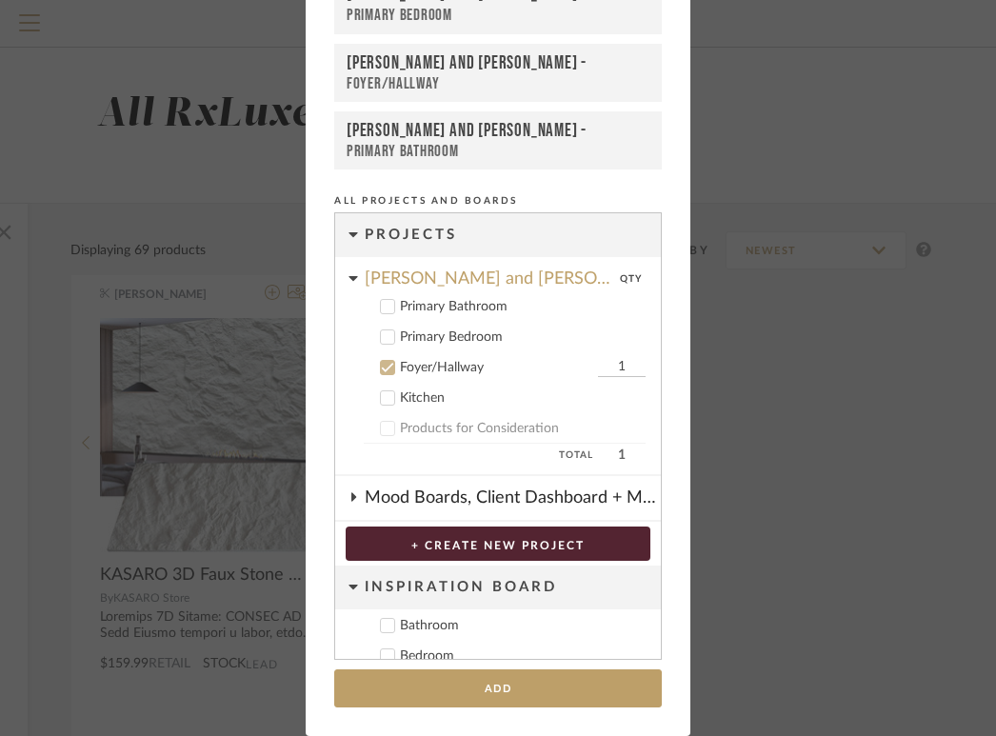
scroll to position [110, 0]
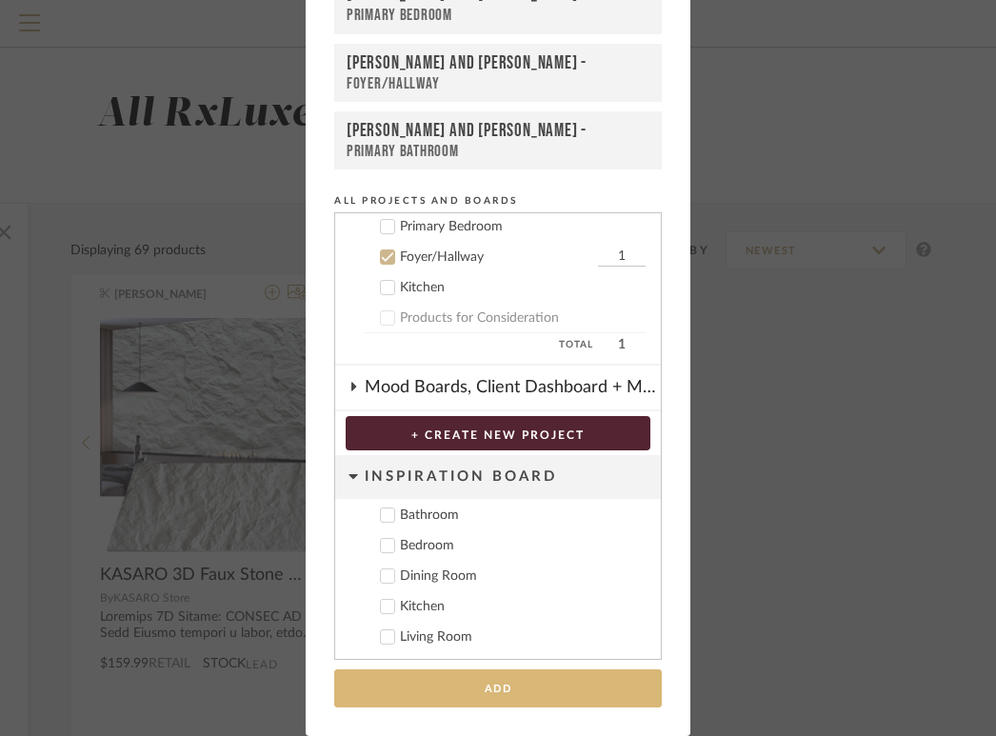
click at [464, 683] on button "Add" at bounding box center [498, 688] width 328 height 39
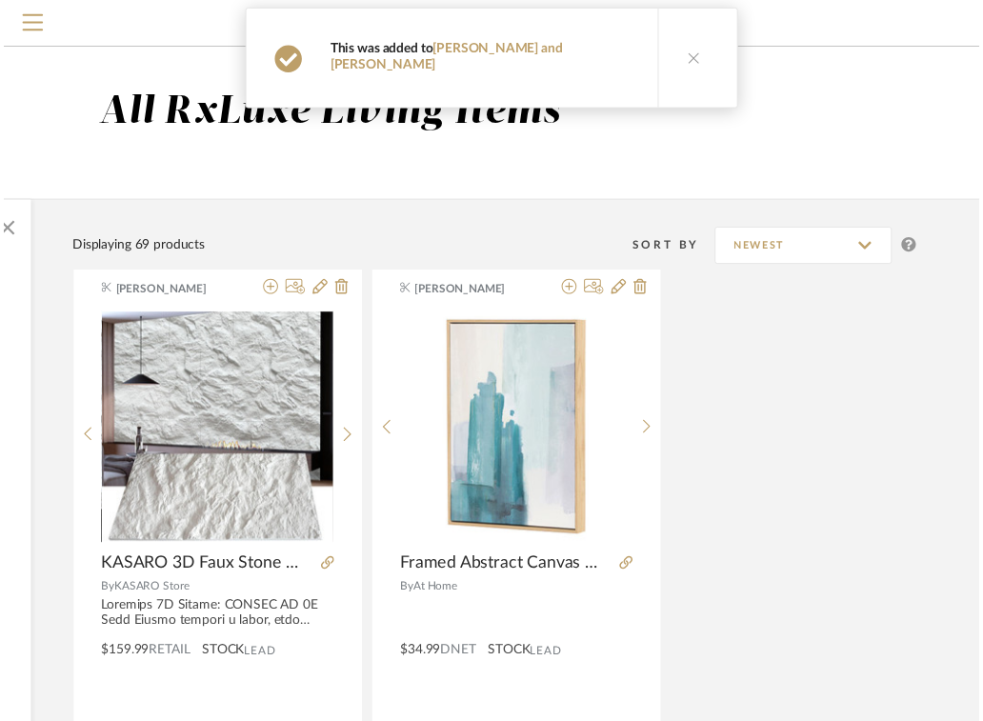
scroll to position [0, 372]
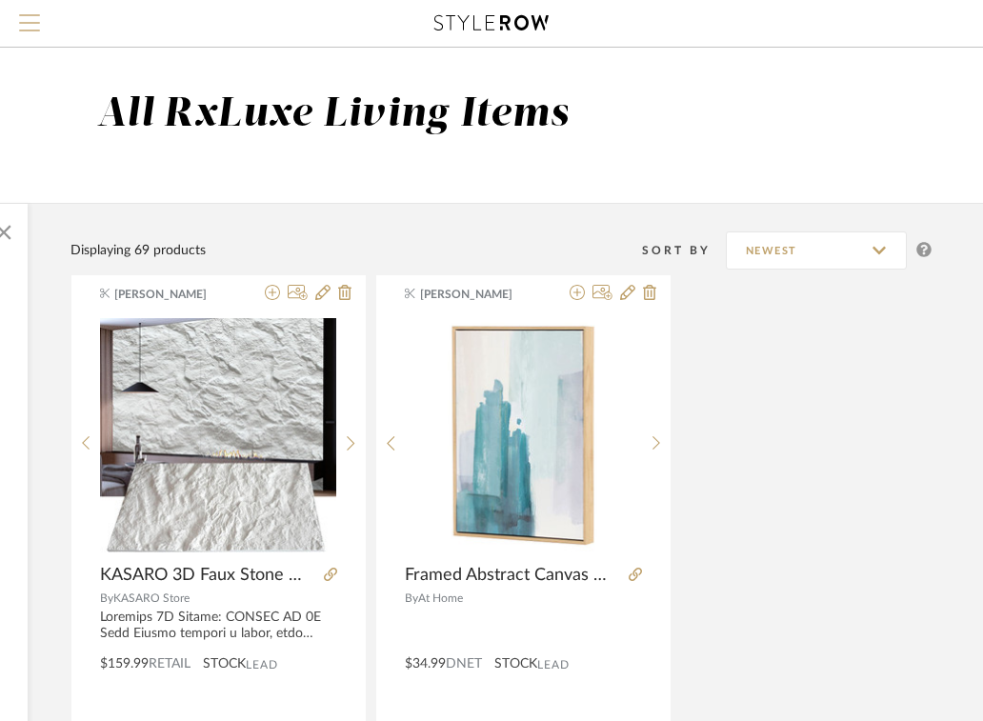
click at [30, 16] on span "Menu" at bounding box center [29, 15] width 21 height 2
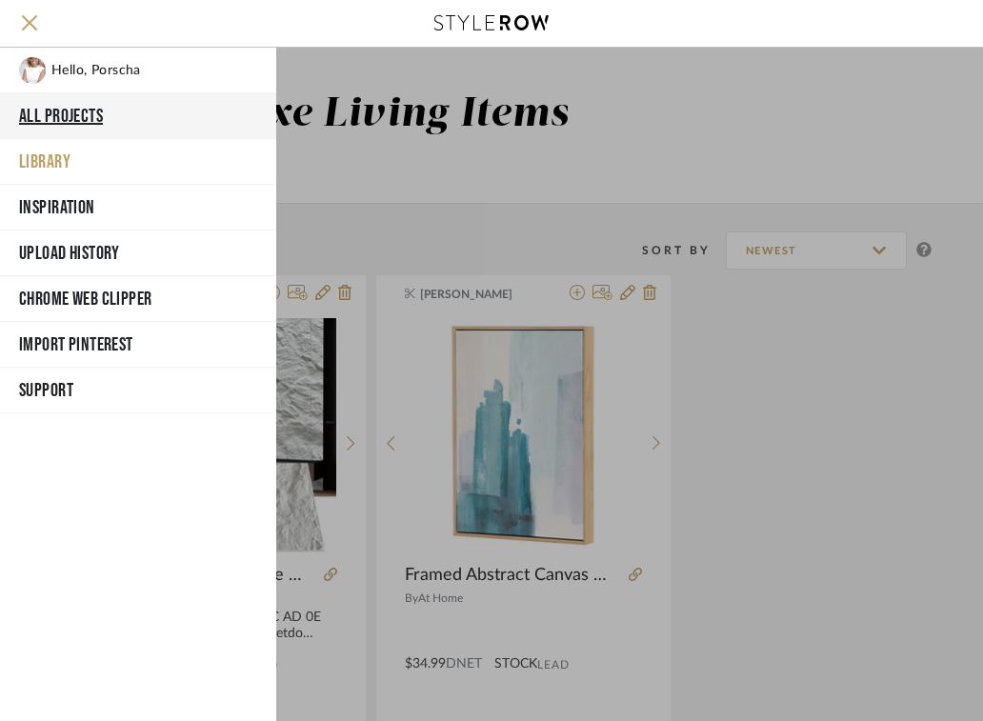
click at [80, 111] on button "All Projects" at bounding box center [138, 116] width 276 height 46
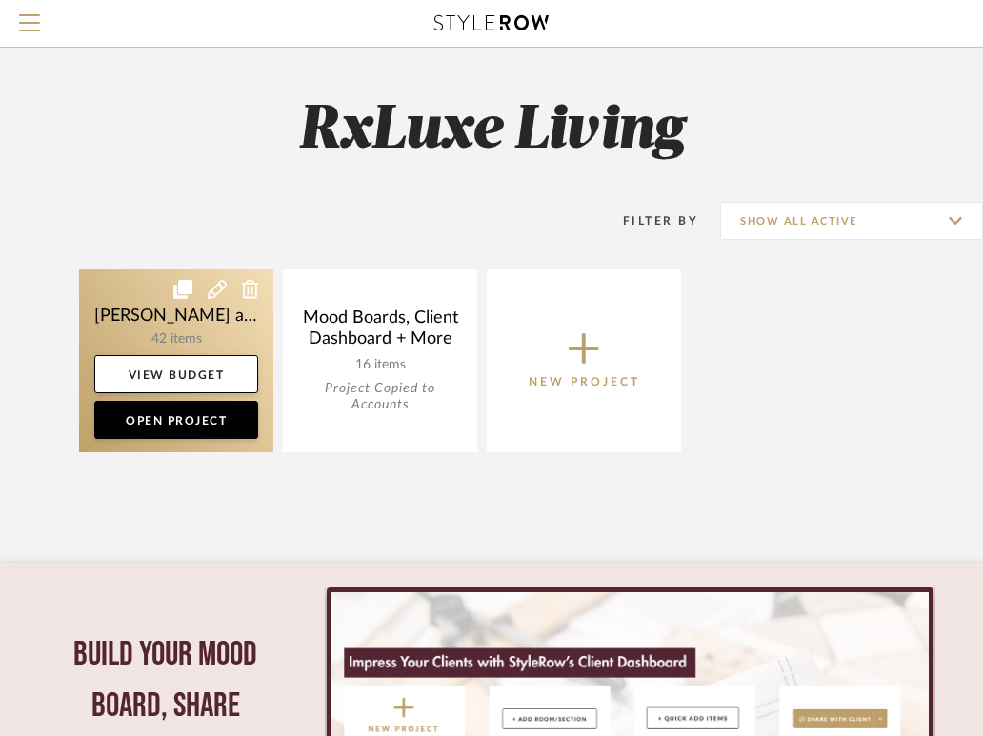
click at [146, 316] on link at bounding box center [176, 361] width 194 height 184
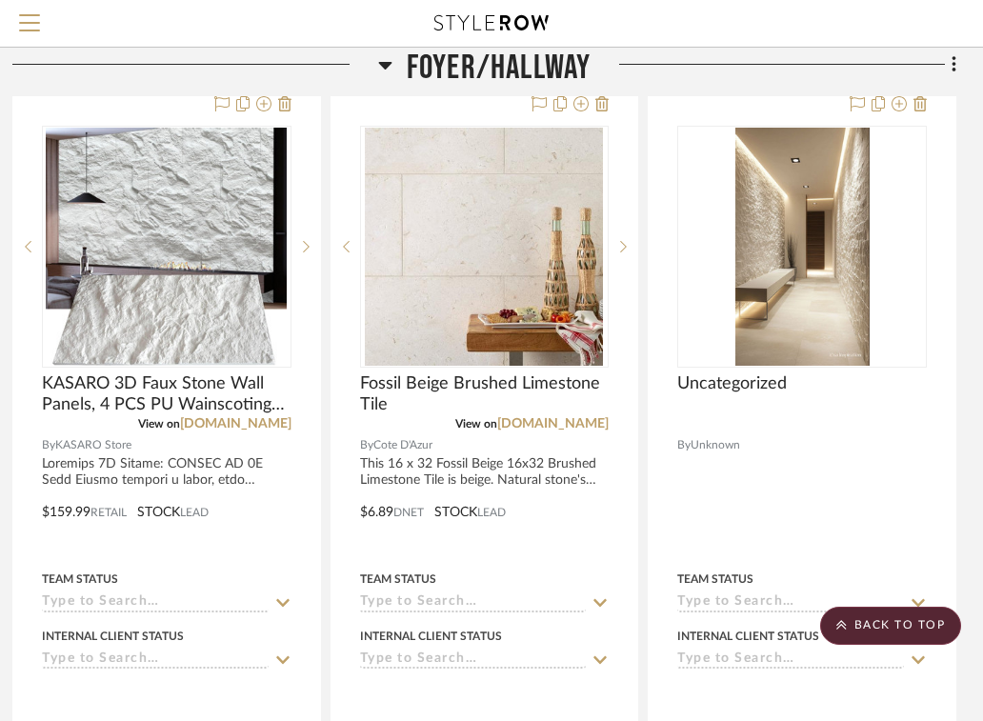
scroll to position [5858, 388]
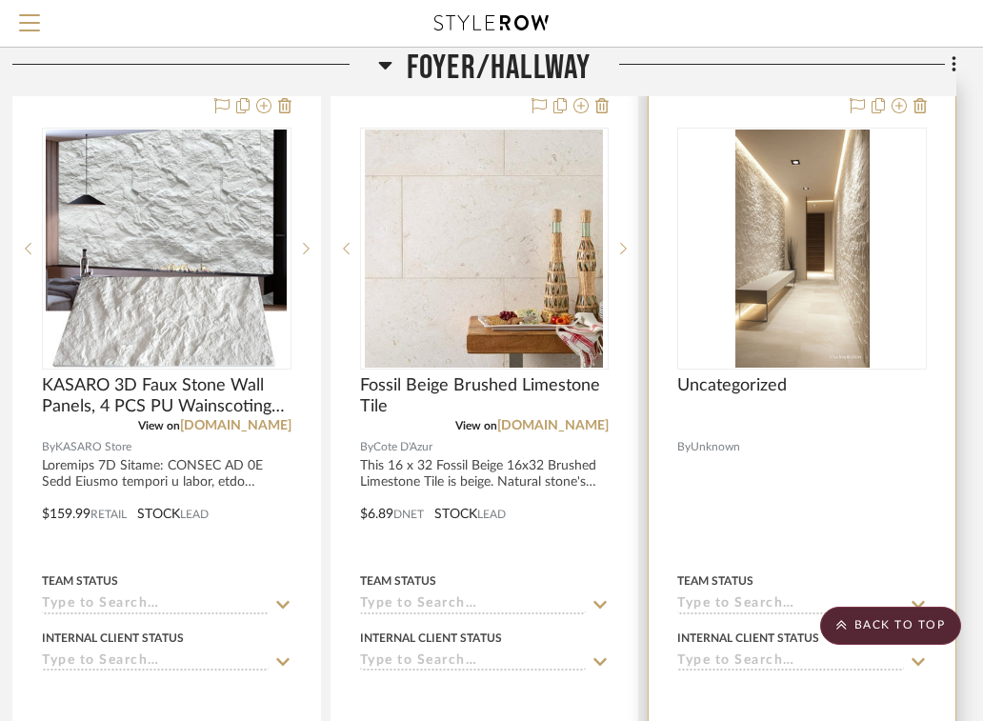
click at [763, 390] on div "Uncategorized" at bounding box center [801, 396] width 249 height 42
click at [761, 375] on span "Uncategorized" at bounding box center [732, 385] width 110 height 21
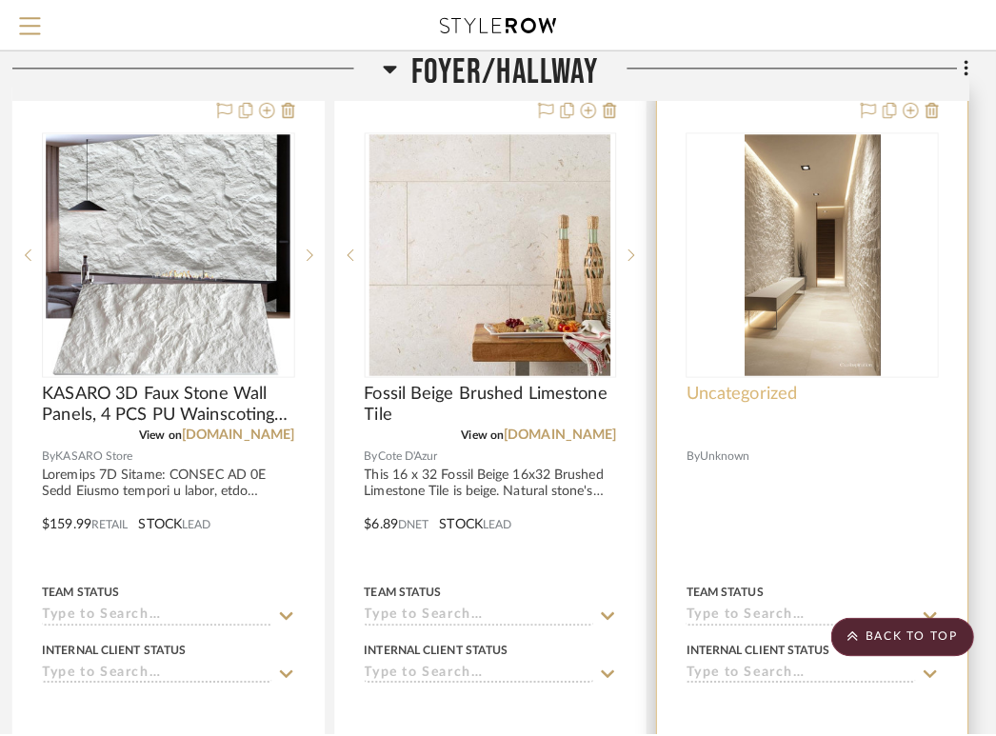
scroll to position [0, 0]
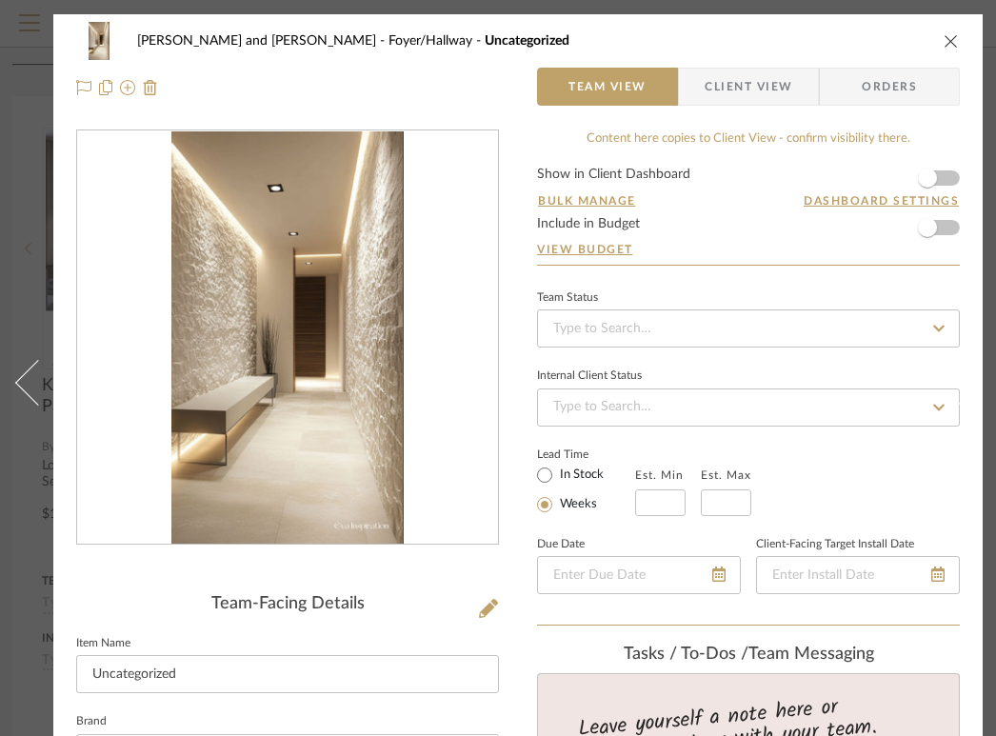
click at [961, 44] on div "[PERSON_NAME] and [PERSON_NAME] Foyer/Hallway Uncategorized Team View Client Vi…" at bounding box center [517, 64] width 929 height 100
click at [953, 41] on icon "close" at bounding box center [951, 40] width 15 height 15
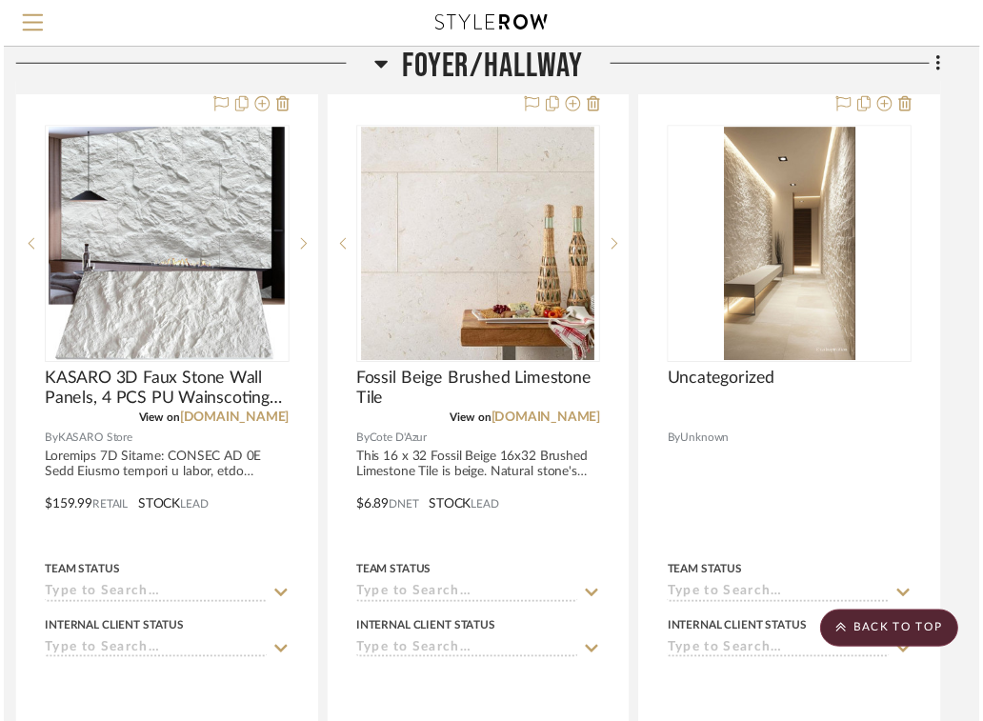
scroll to position [5858, 388]
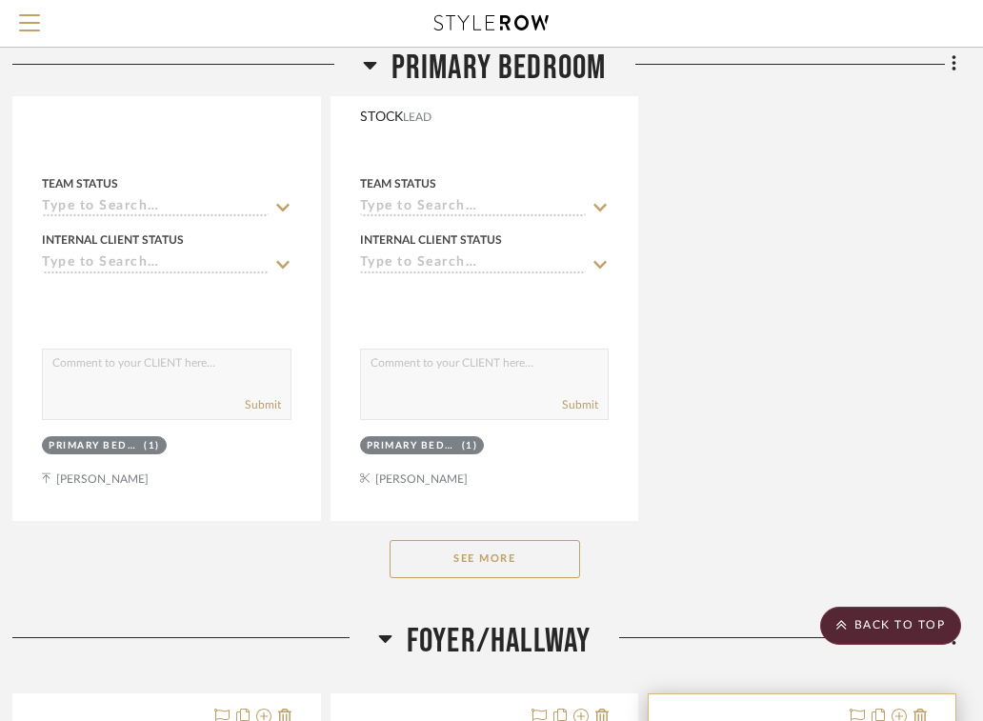
scroll to position [5275, 388]
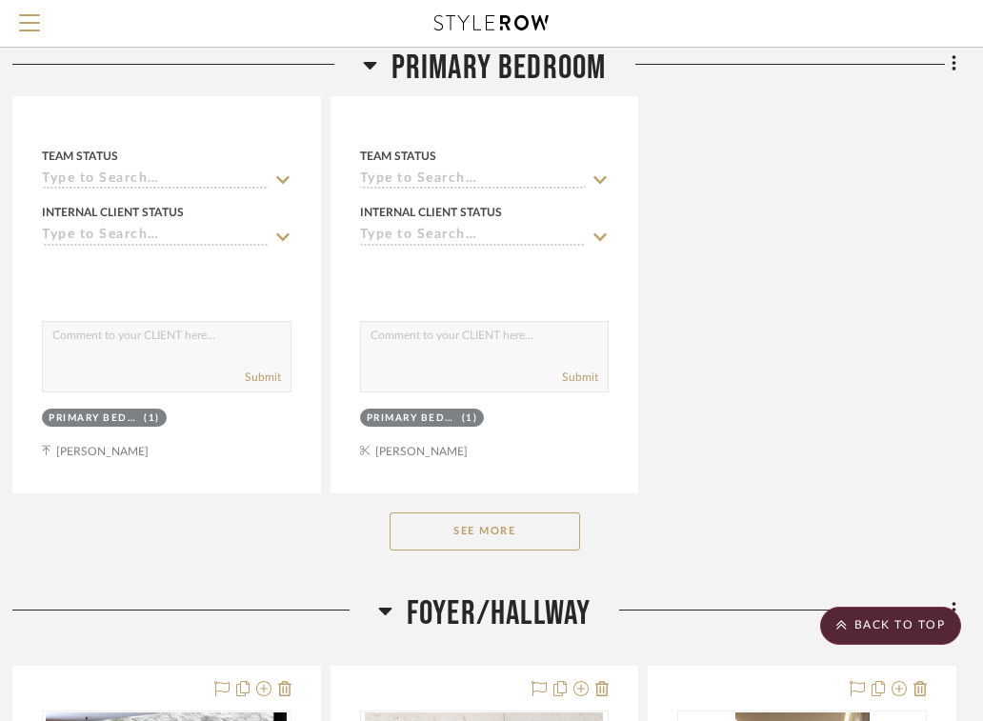
click at [540, 532] on button "See More" at bounding box center [484, 531] width 190 height 38
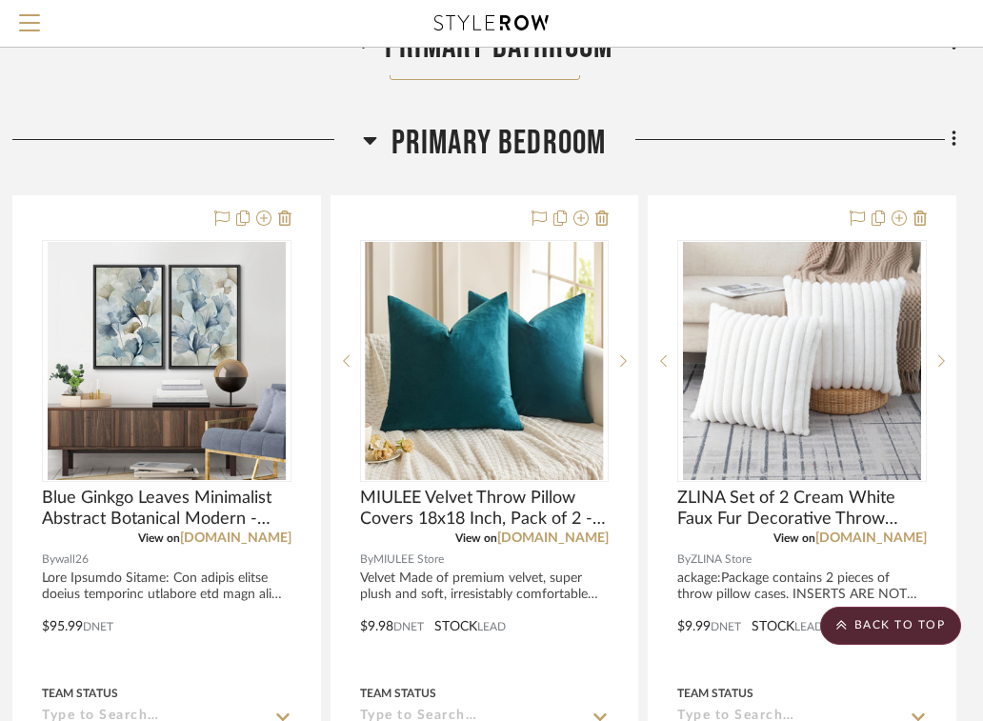
scroll to position [3051, 388]
